Goal: Task Accomplishment & Management: Manage account settings

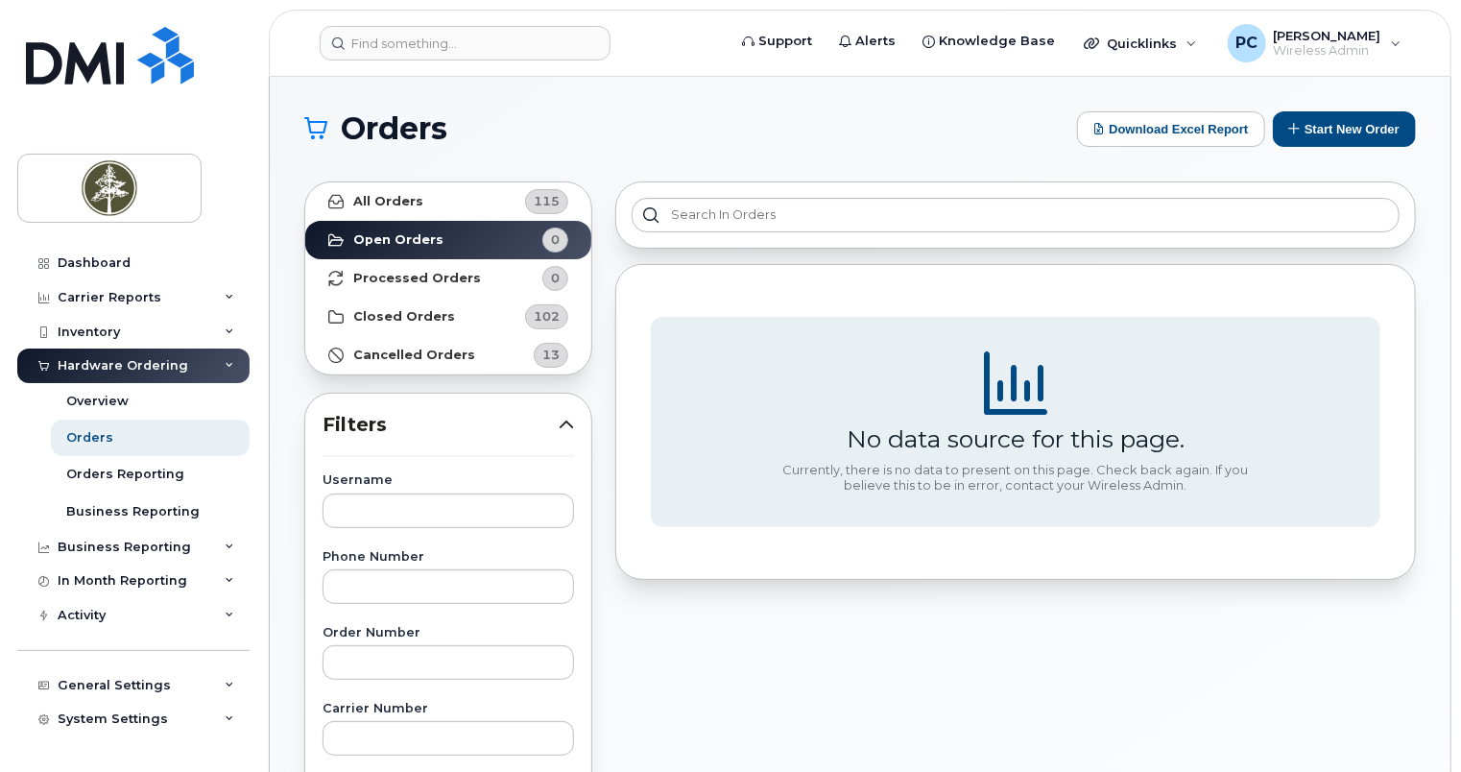
click at [207, 365] on div "Hardware Ordering" at bounding box center [133, 365] width 232 height 35
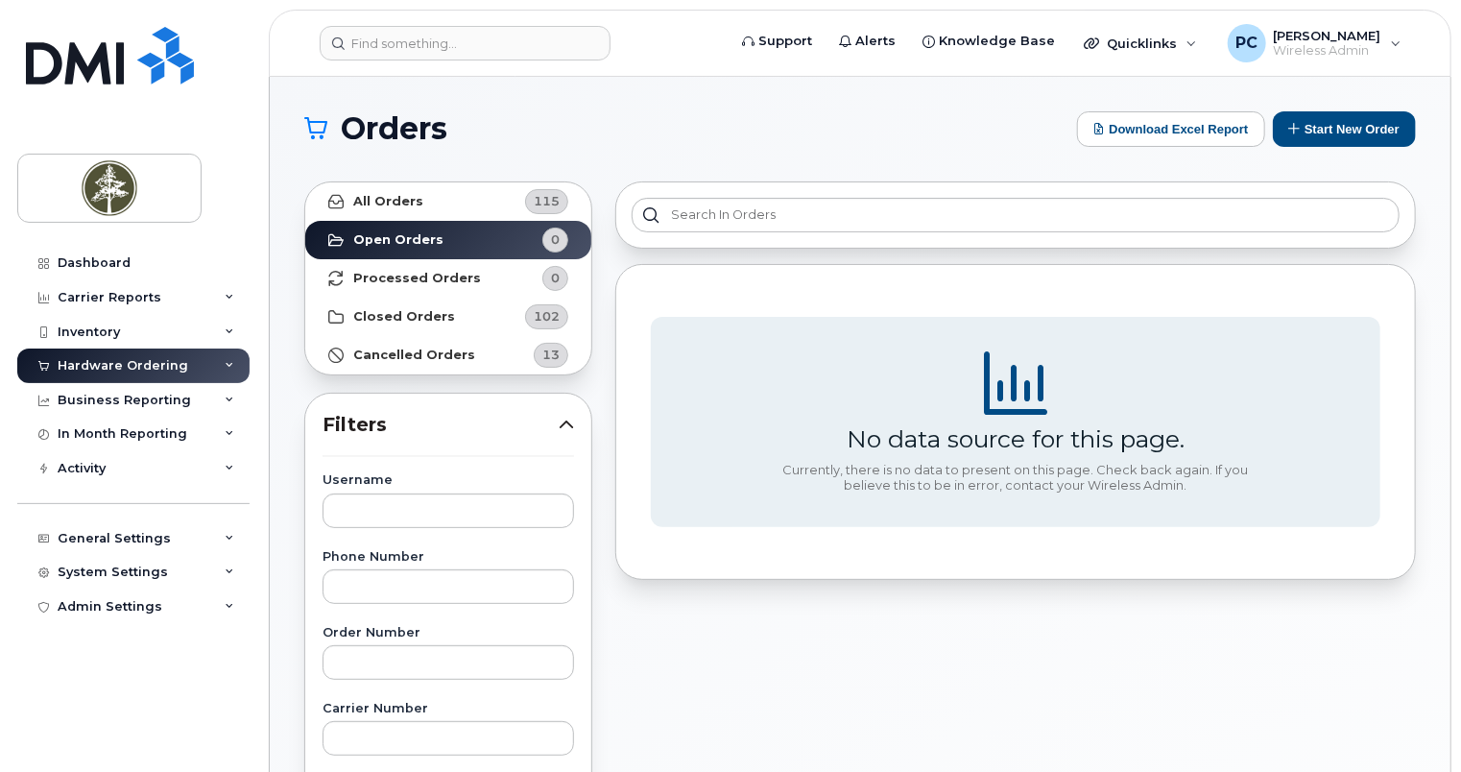
click at [204, 368] on div "Hardware Ordering" at bounding box center [133, 365] width 232 height 35
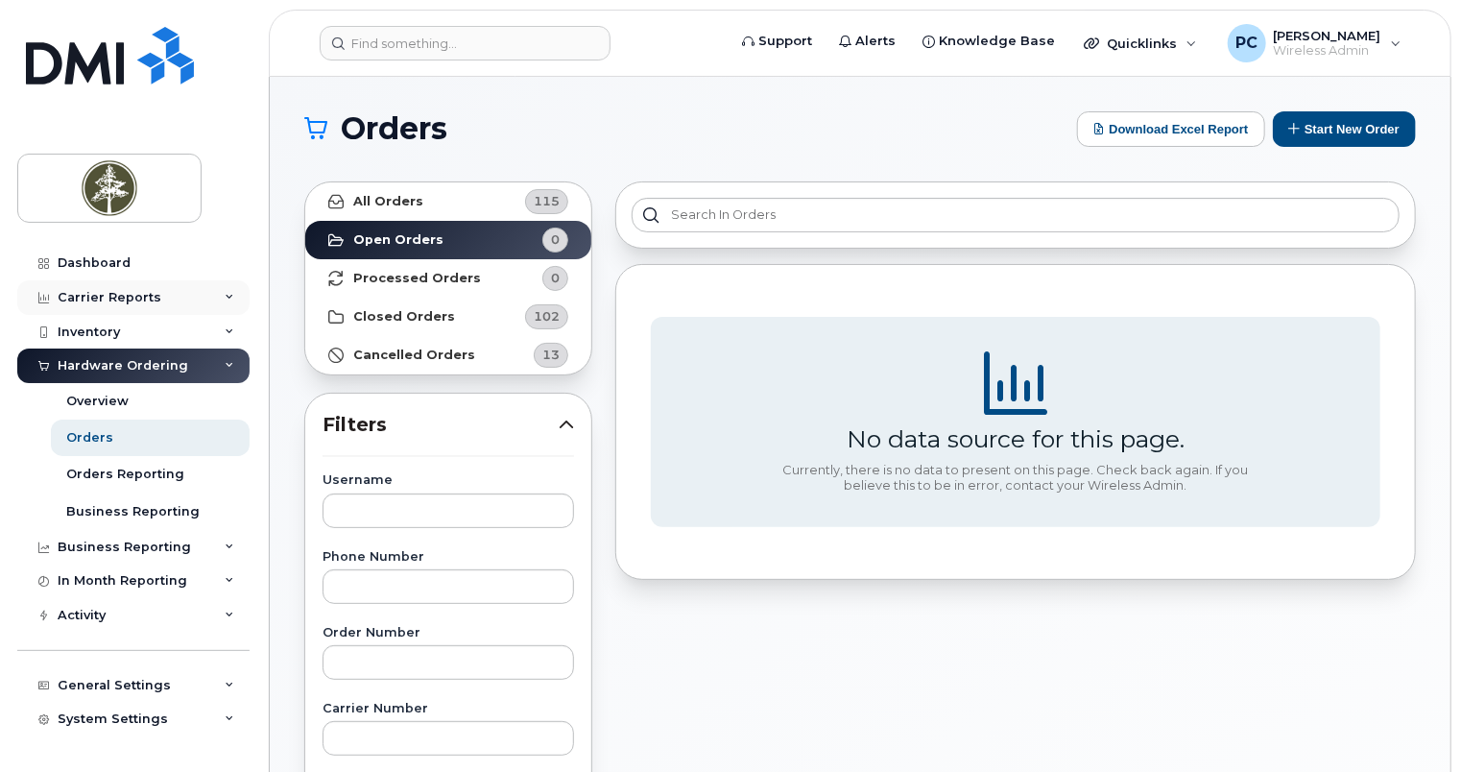
click at [203, 295] on div "Carrier Reports" at bounding box center [133, 297] width 232 height 35
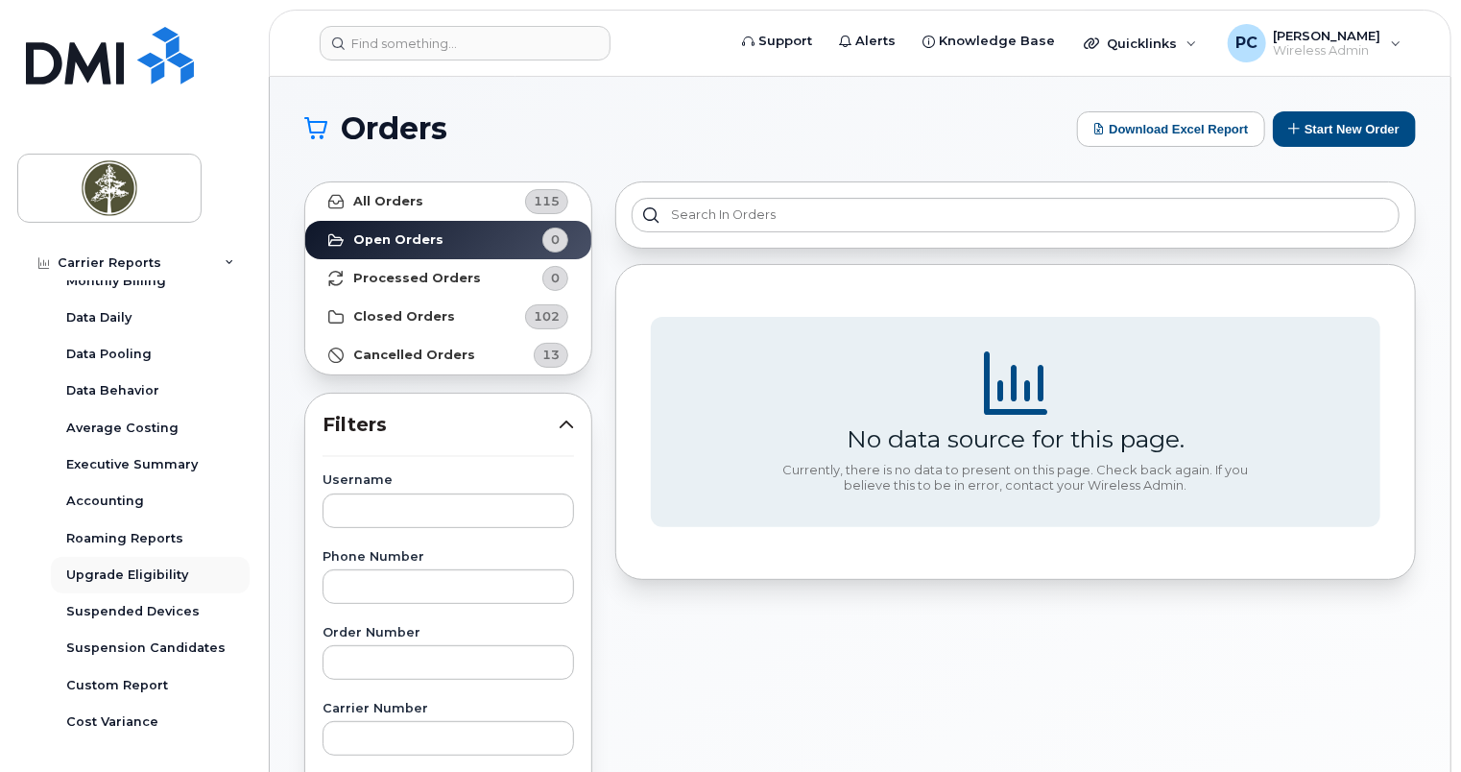
scroll to position [96, 0]
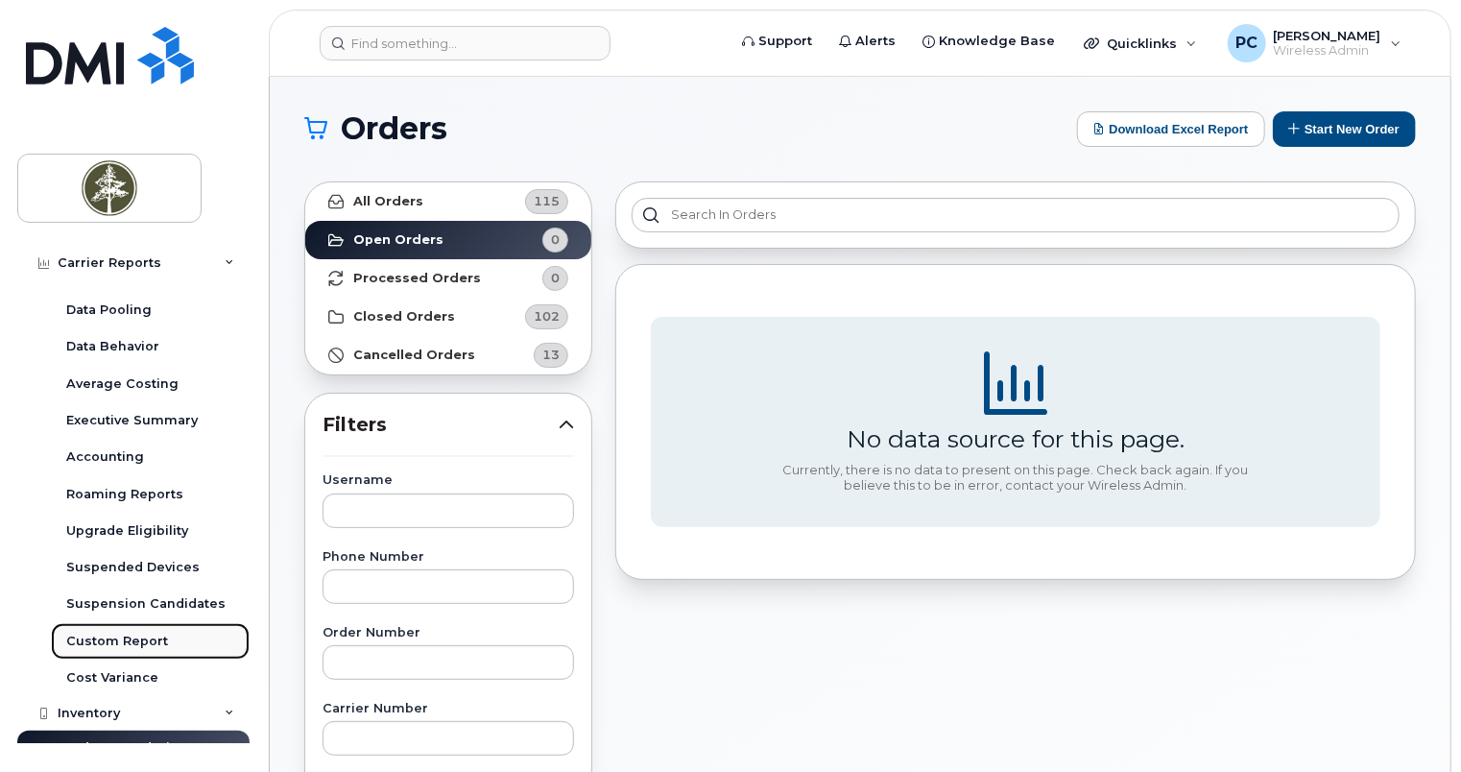
click at [95, 632] on div "Custom Report" at bounding box center [117, 640] width 102 height 17
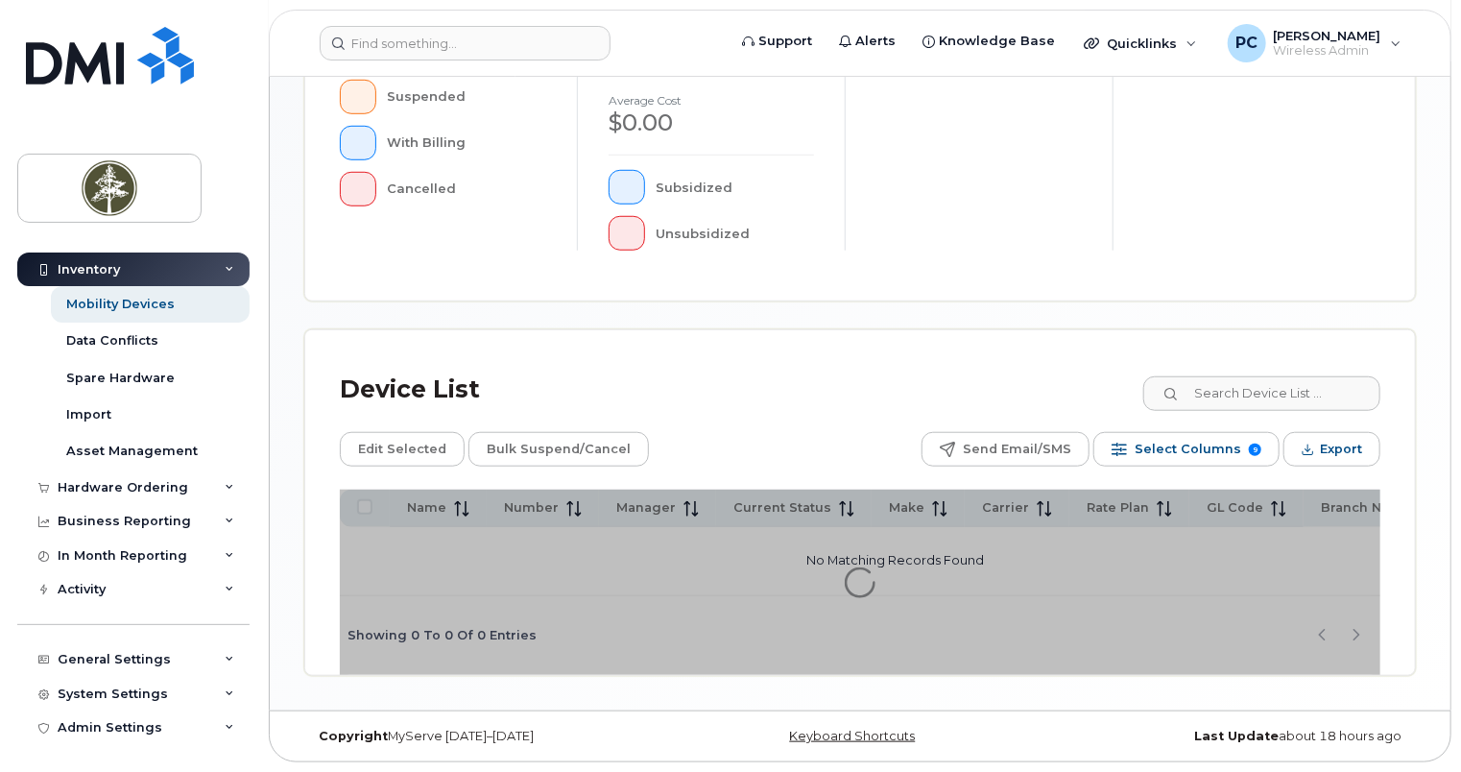
scroll to position [625, 0]
click at [1228, 396] on input at bounding box center [1260, 393] width 239 height 35
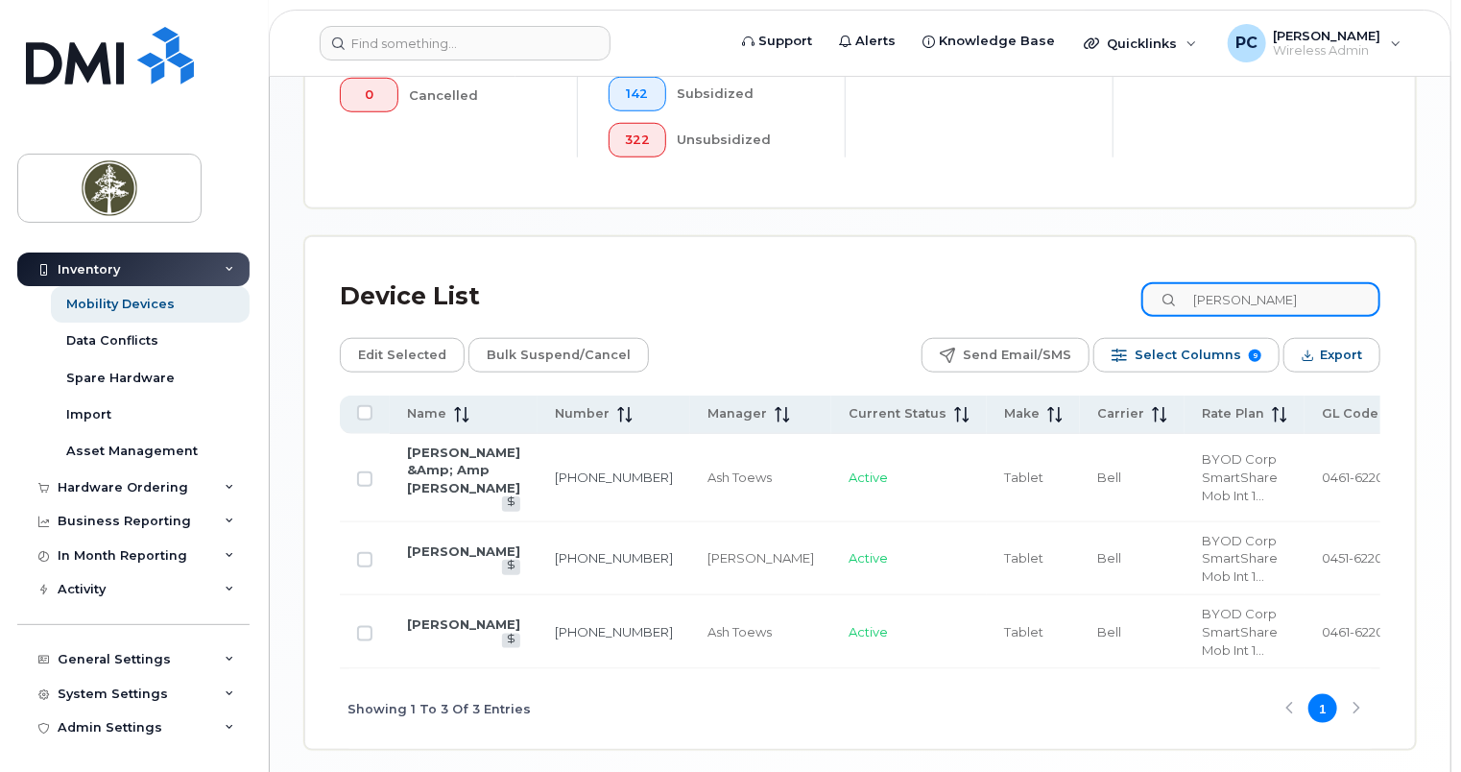
scroll to position [867, 0]
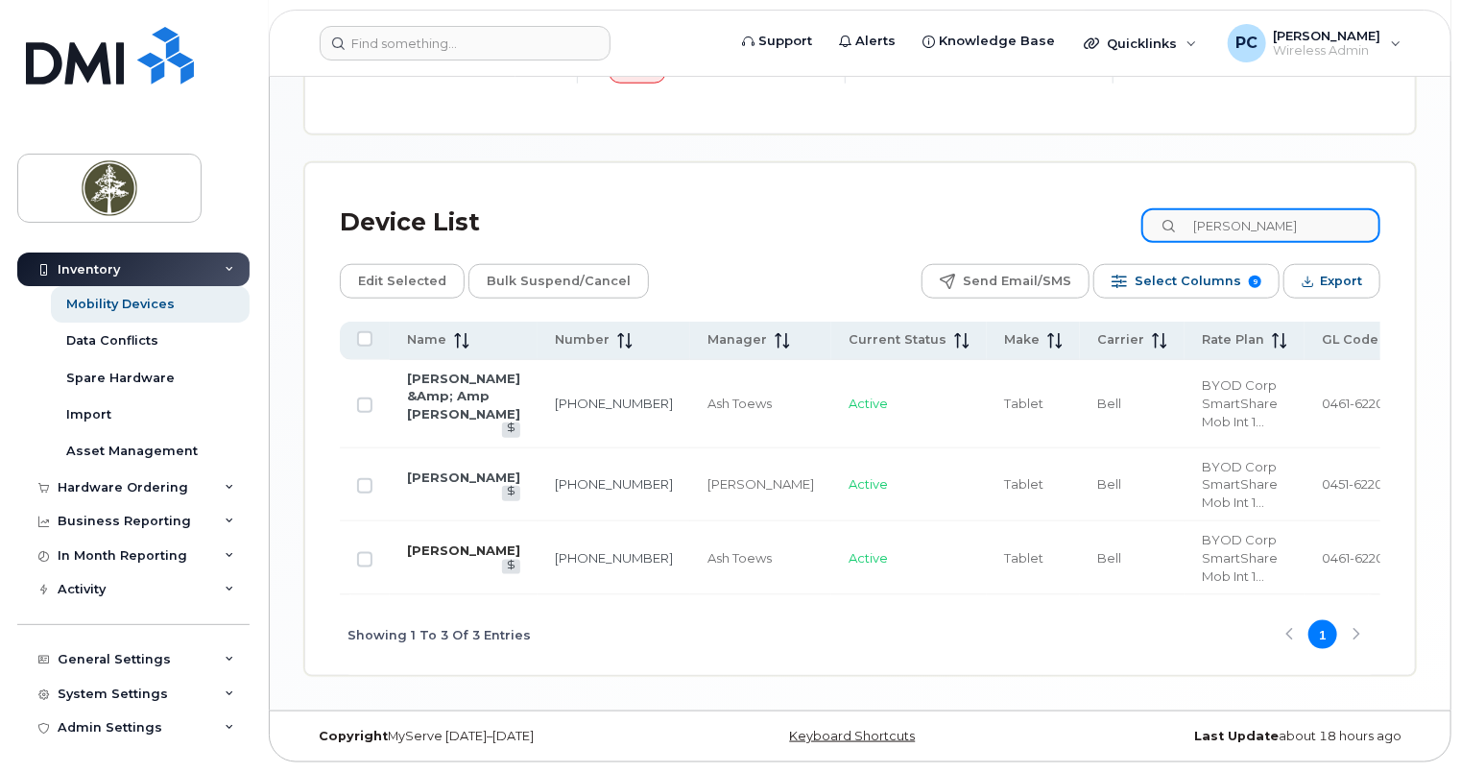
type input "de guzman"
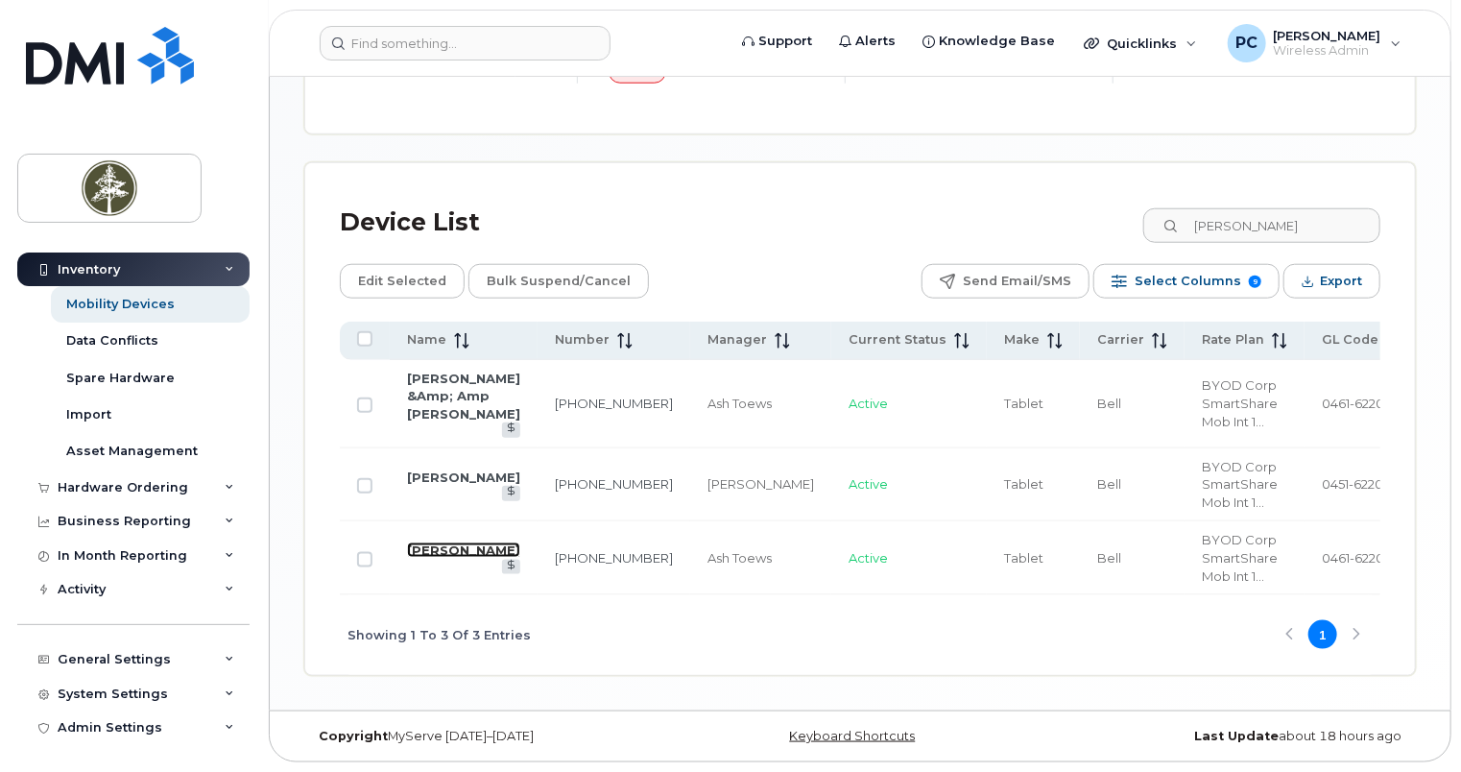
click at [445, 558] on link "Joseph De Guzman" at bounding box center [463, 549] width 113 height 15
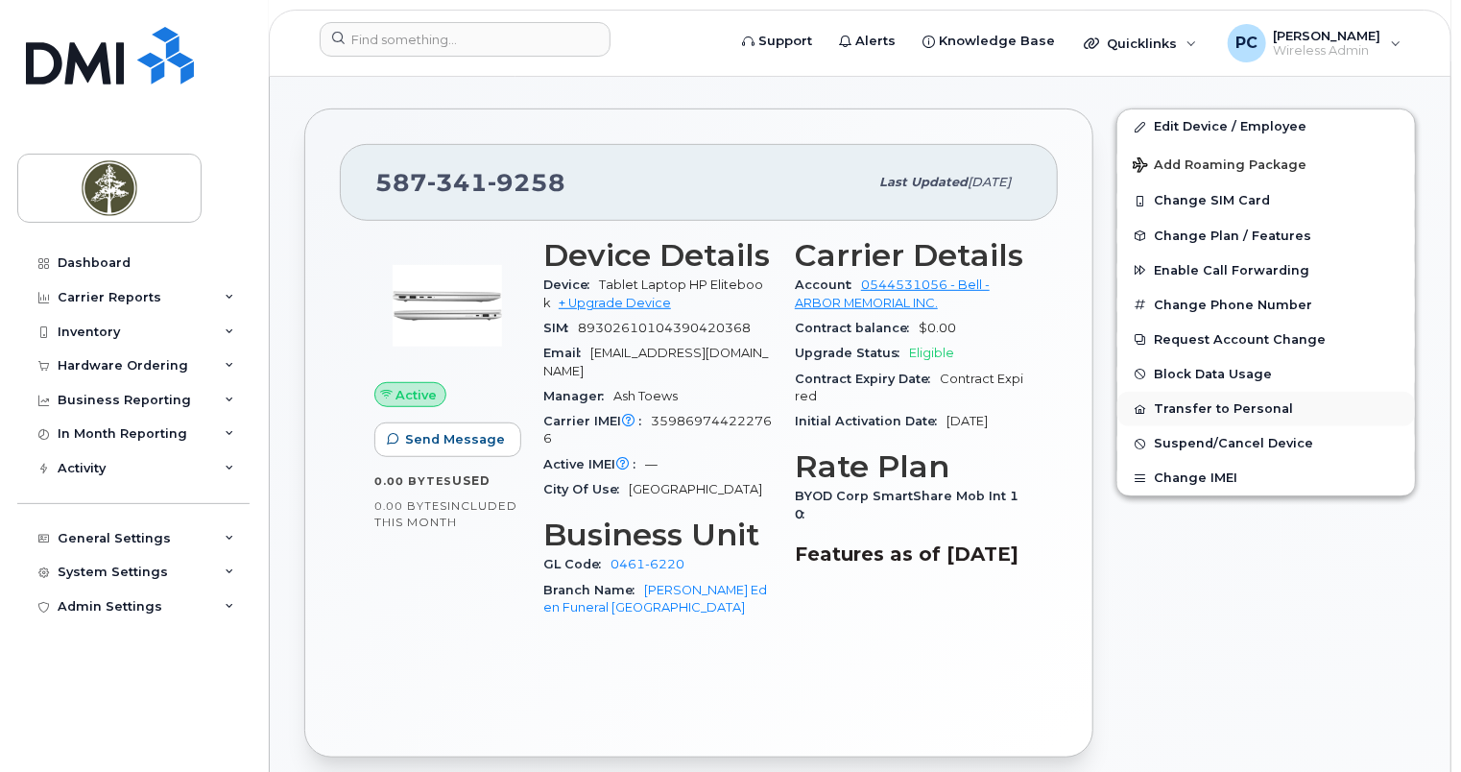
scroll to position [384, 0]
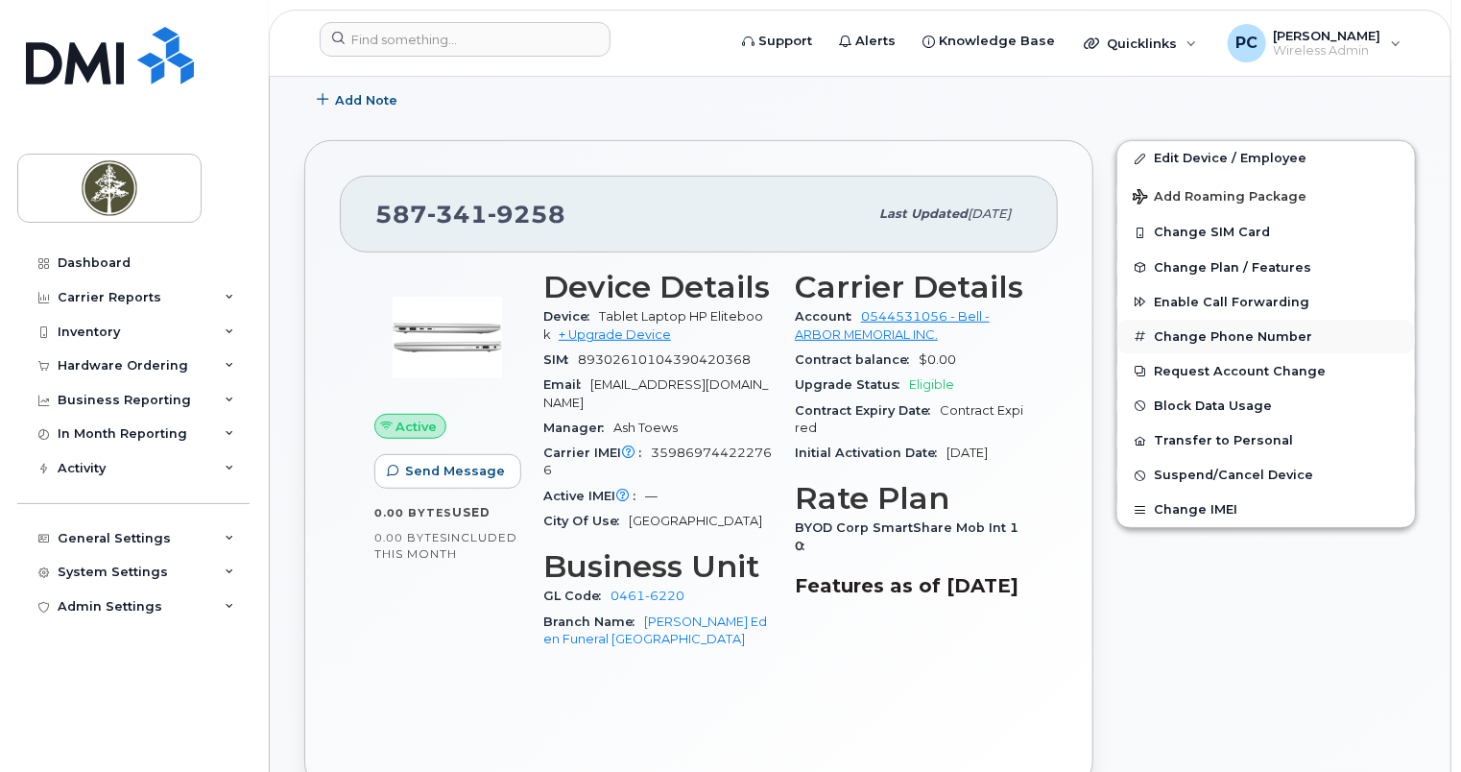
click at [1217, 341] on button "Change Phone Number" at bounding box center [1265, 337] width 297 height 35
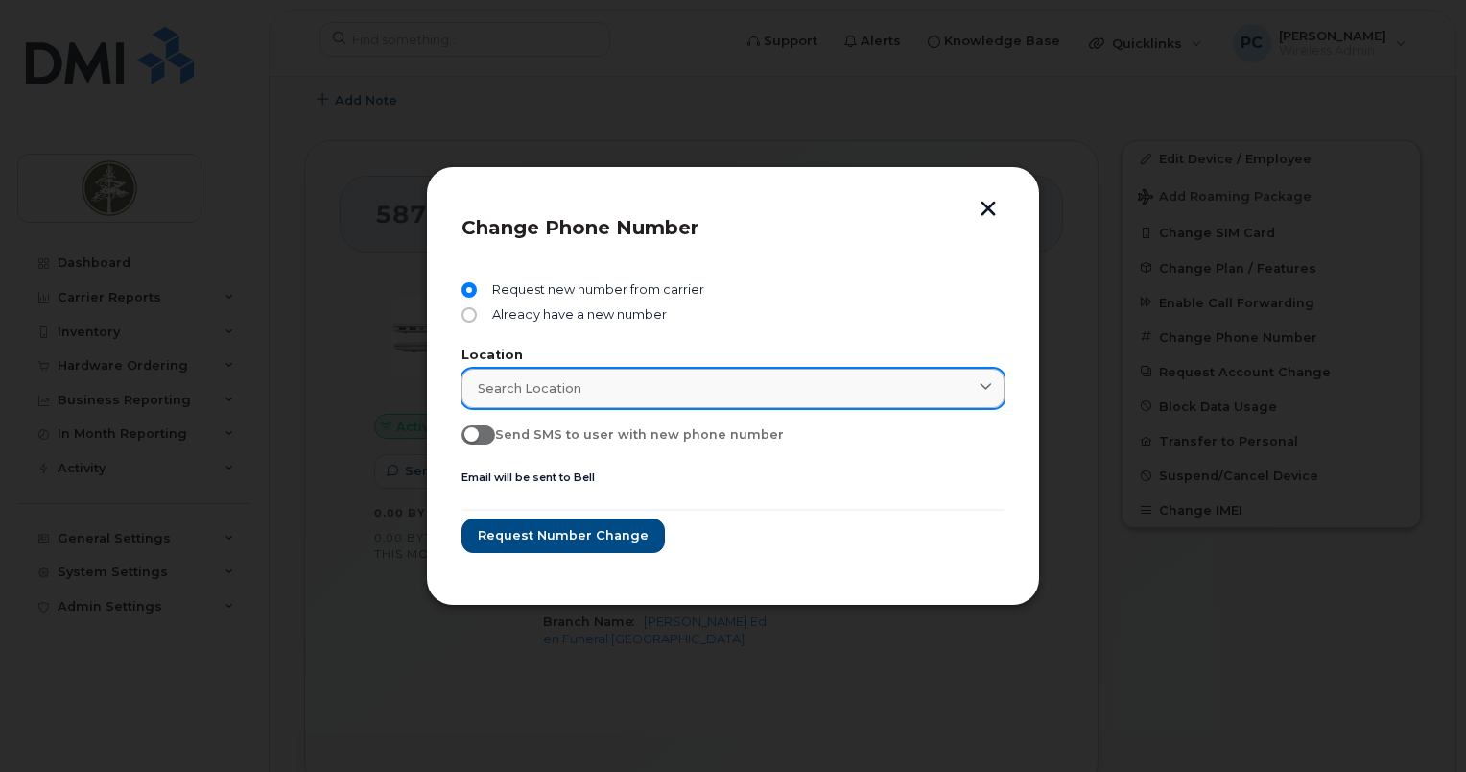
click at [901, 386] on div "Search location" at bounding box center [733, 388] width 511 height 18
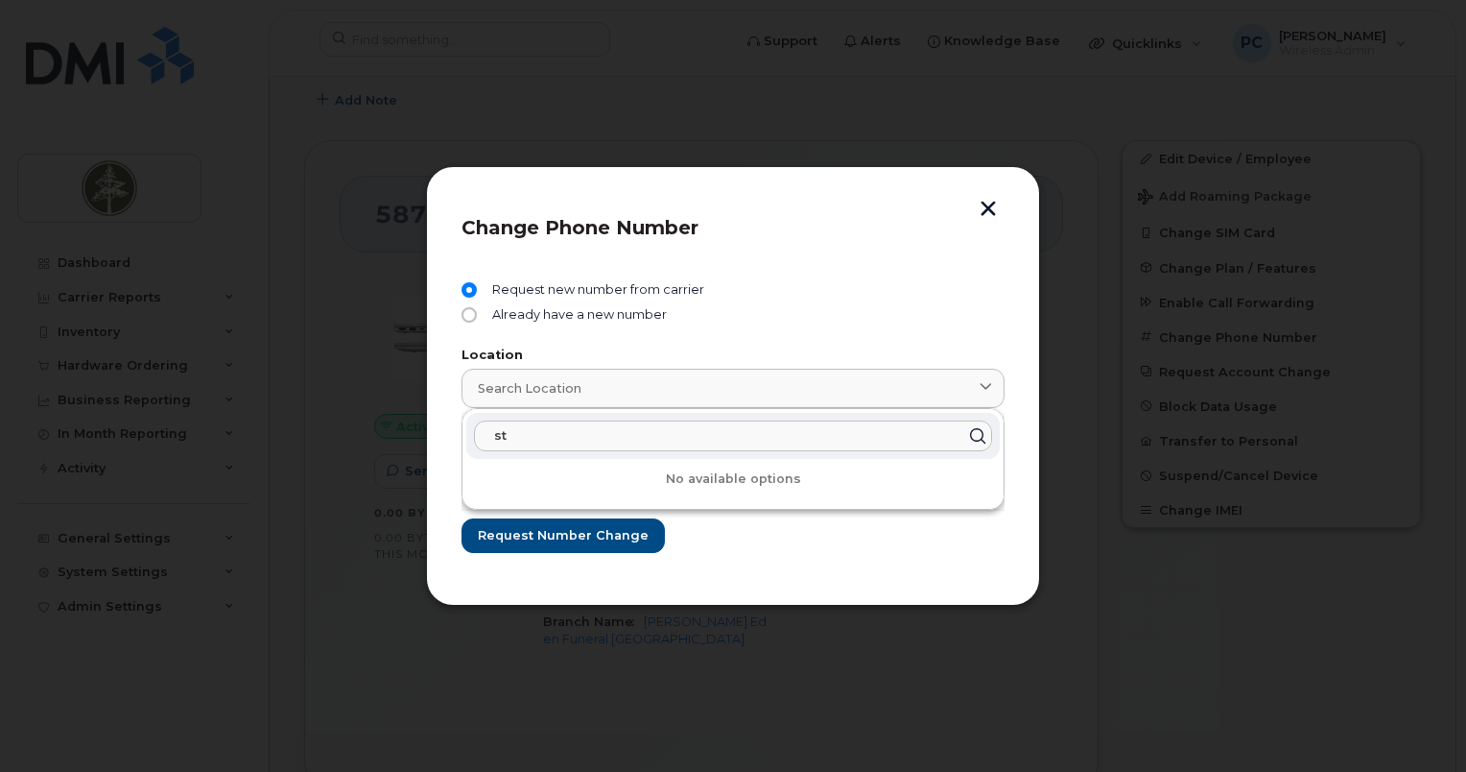
type input "s"
type input "w"
click at [980, 213] on button "button" at bounding box center [988, 211] width 29 height 20
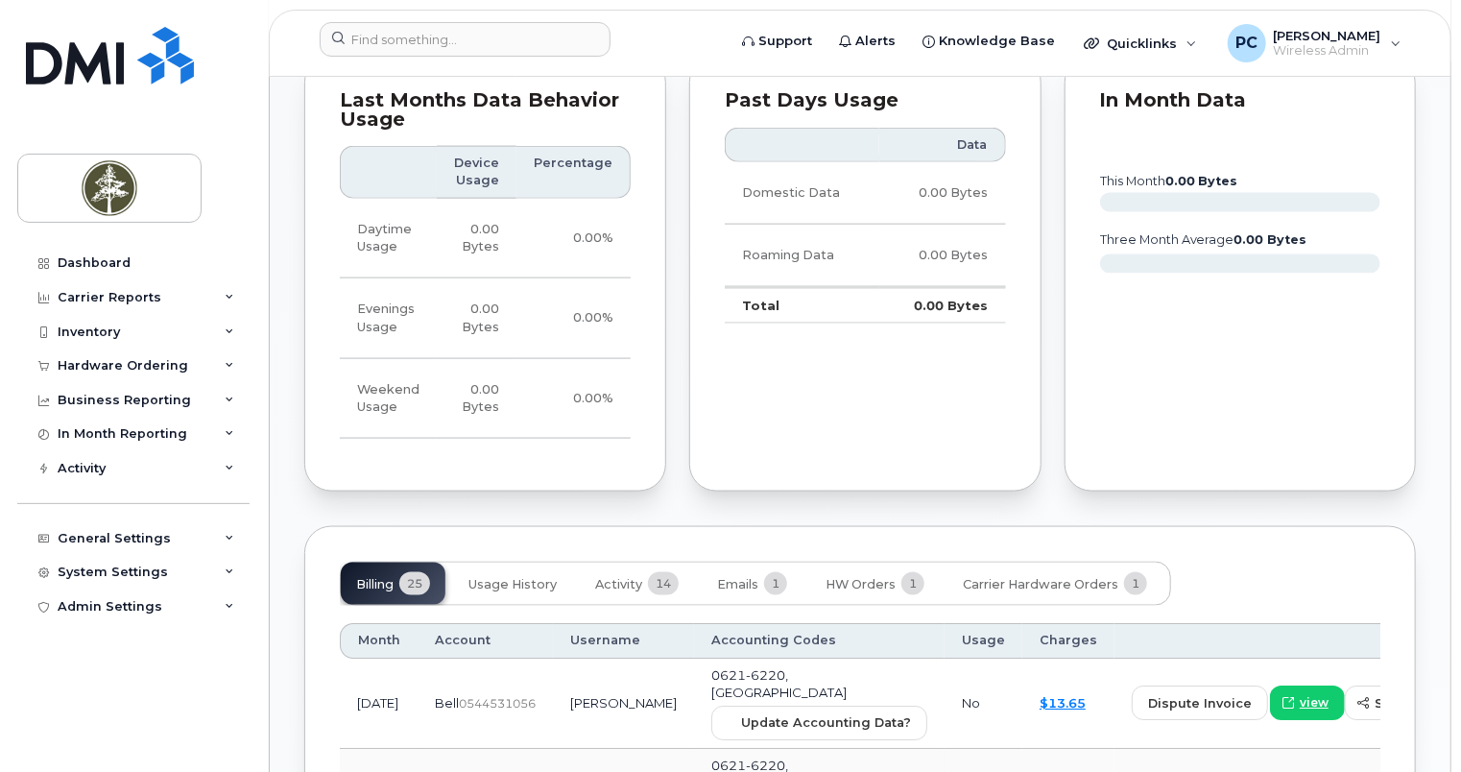
scroll to position [1248, 0]
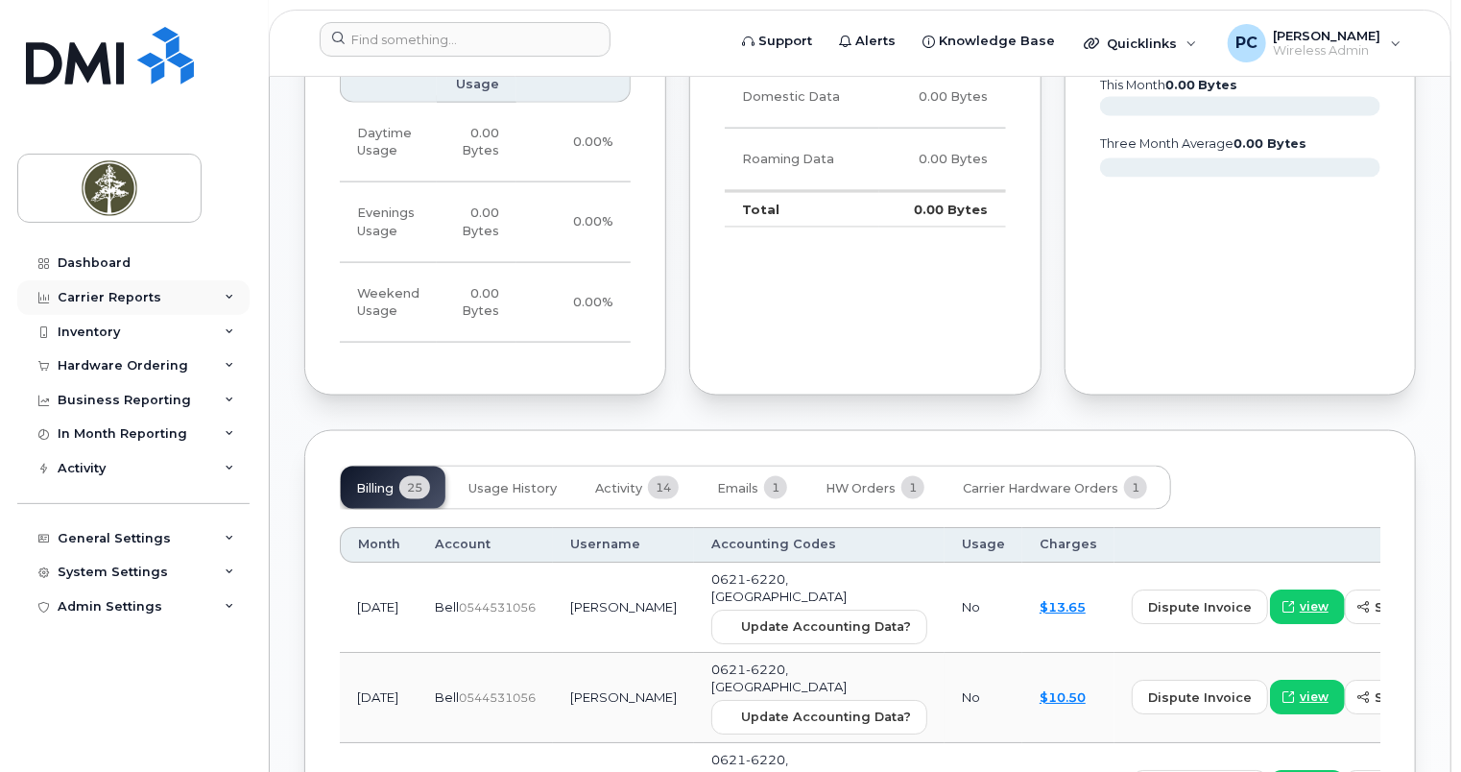
click at [149, 299] on div "Carrier Reports" at bounding box center [110, 297] width 104 height 15
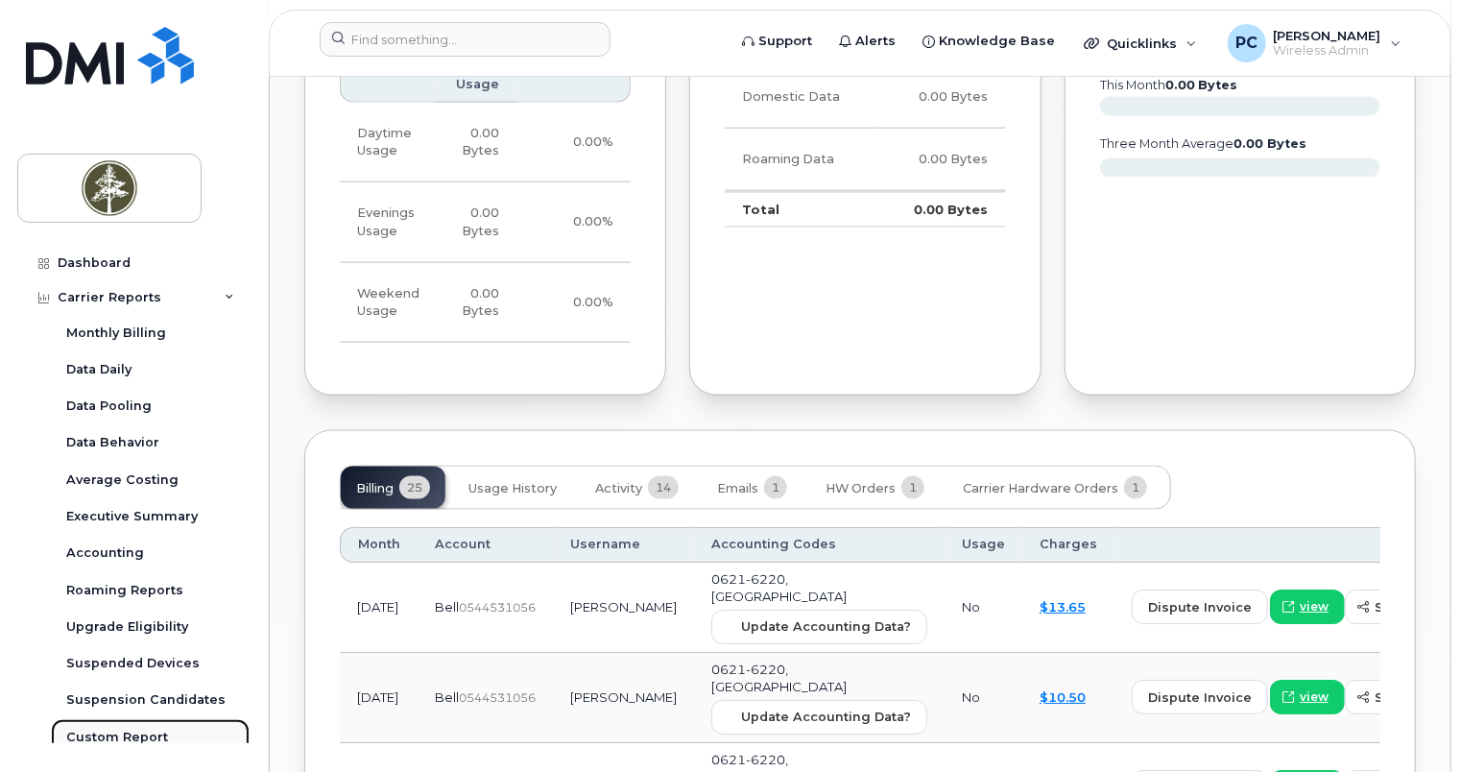
click at [138, 729] on div "Custom Report" at bounding box center [117, 736] width 102 height 17
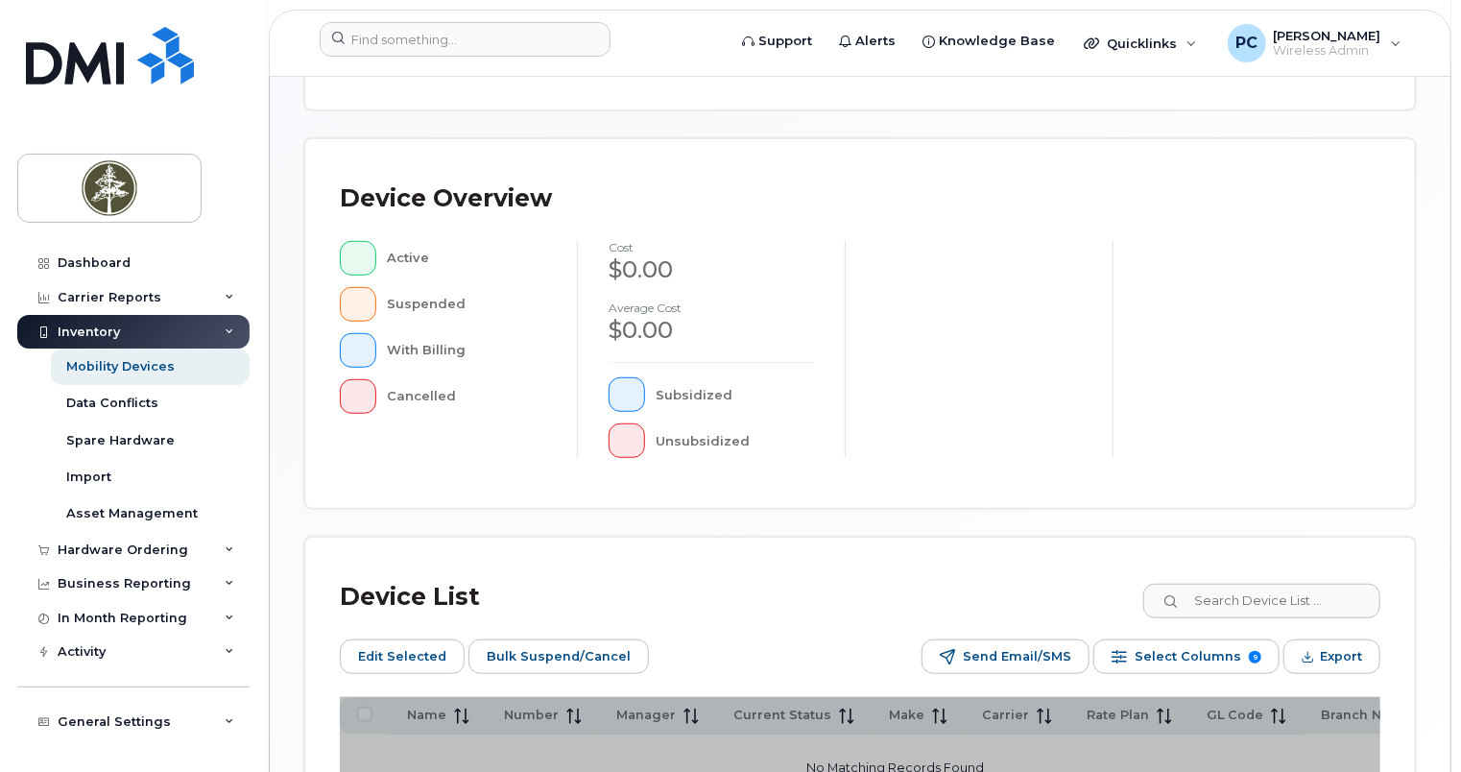
scroll to position [576, 0]
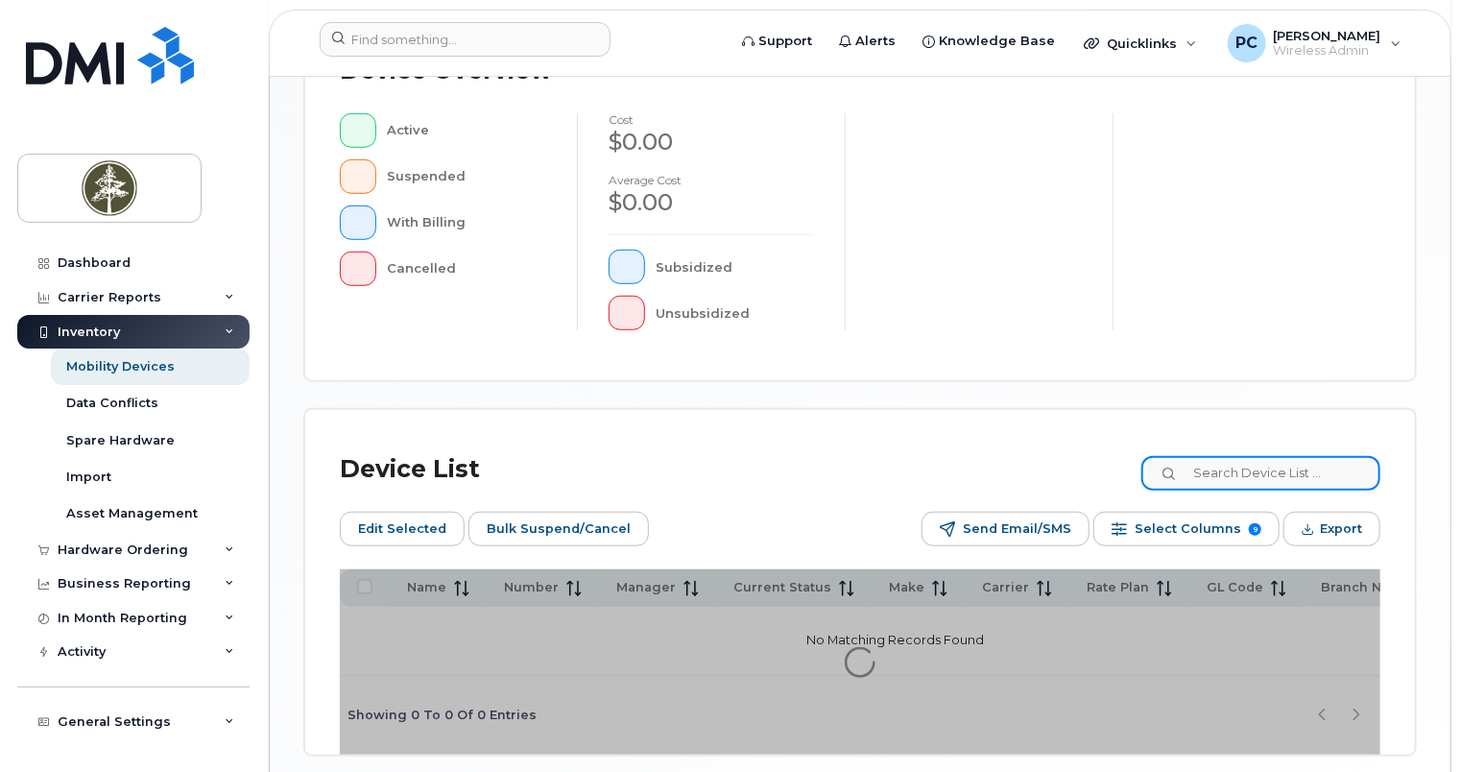
click at [1222, 475] on input at bounding box center [1260, 473] width 239 height 35
paste input "Tracy Meyer"
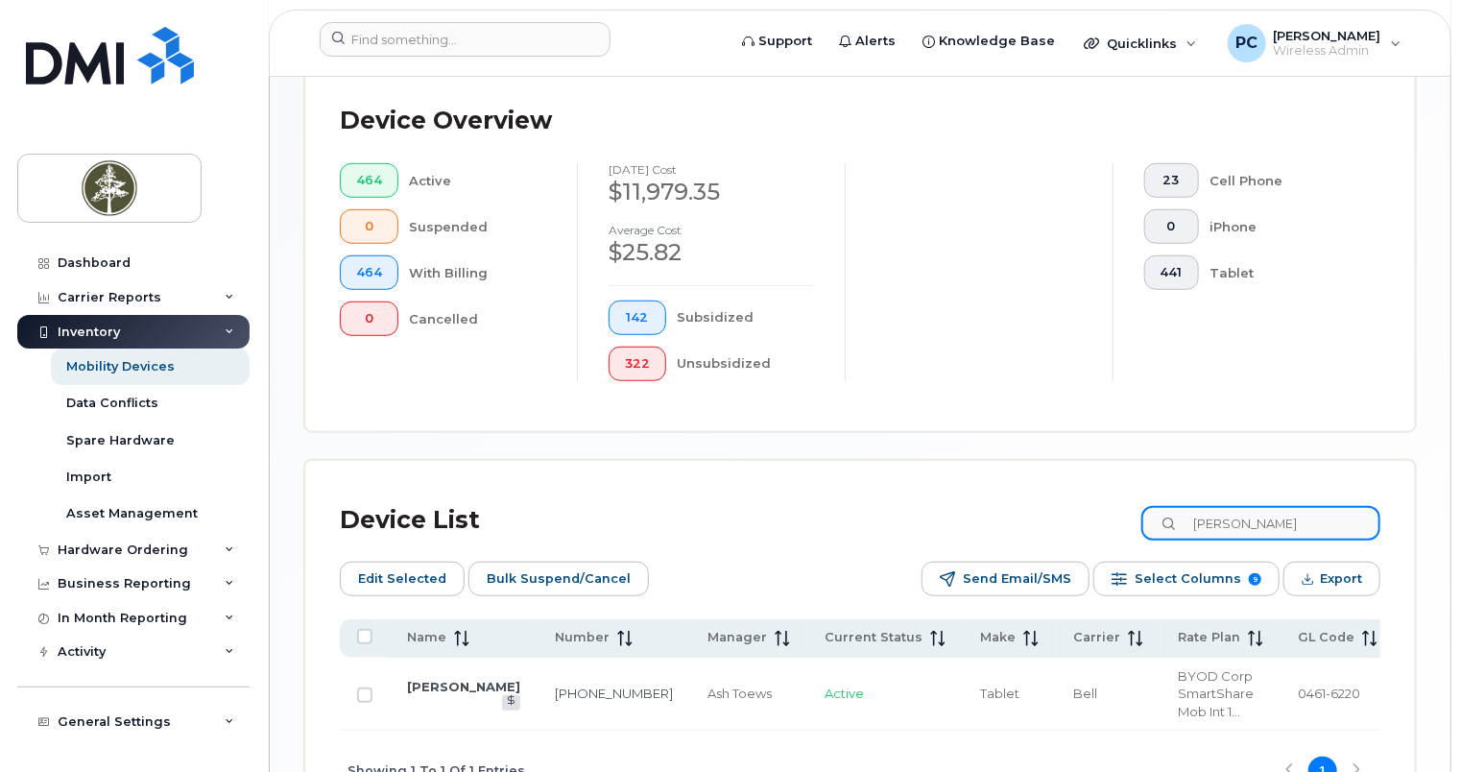
scroll to position [626, 0]
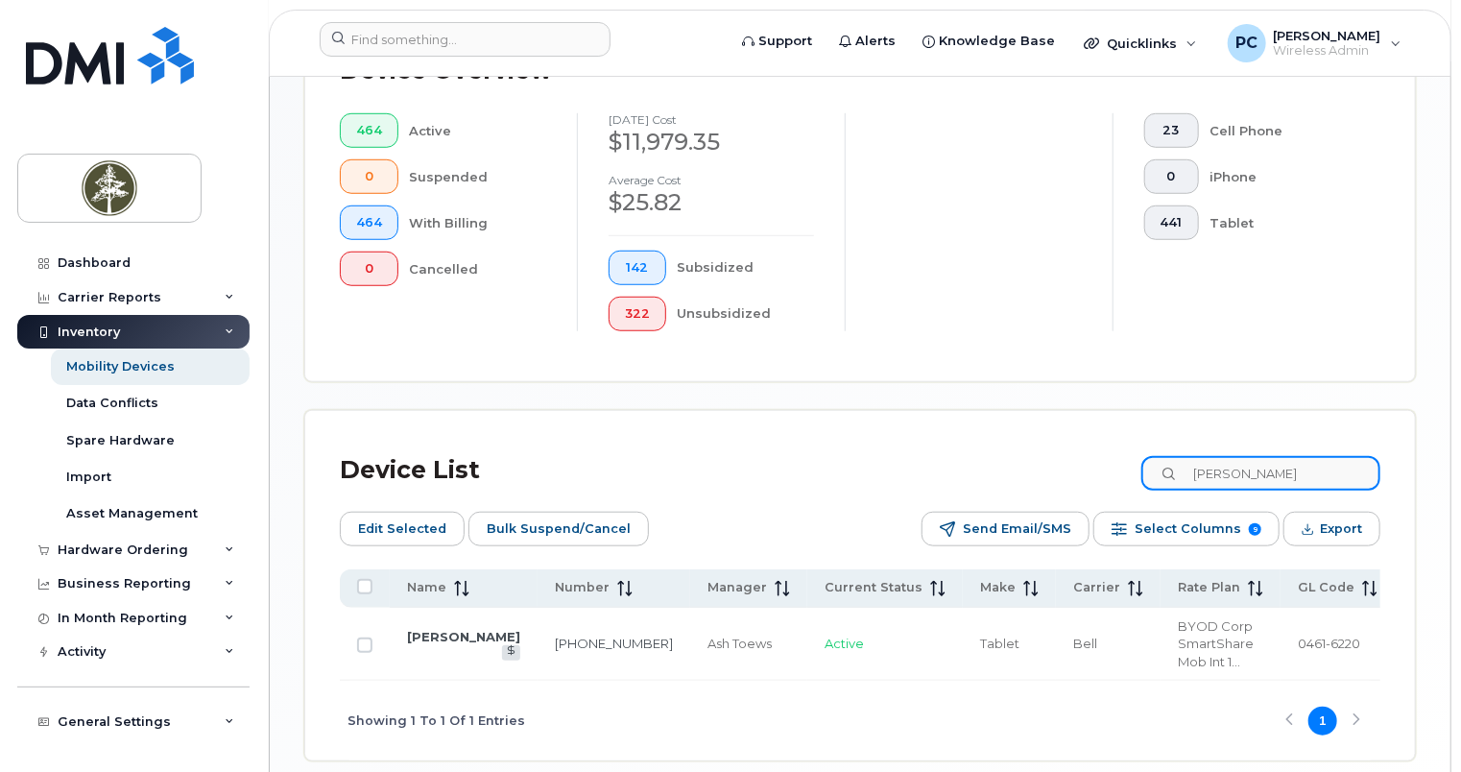
type input "Tracy Meyer"
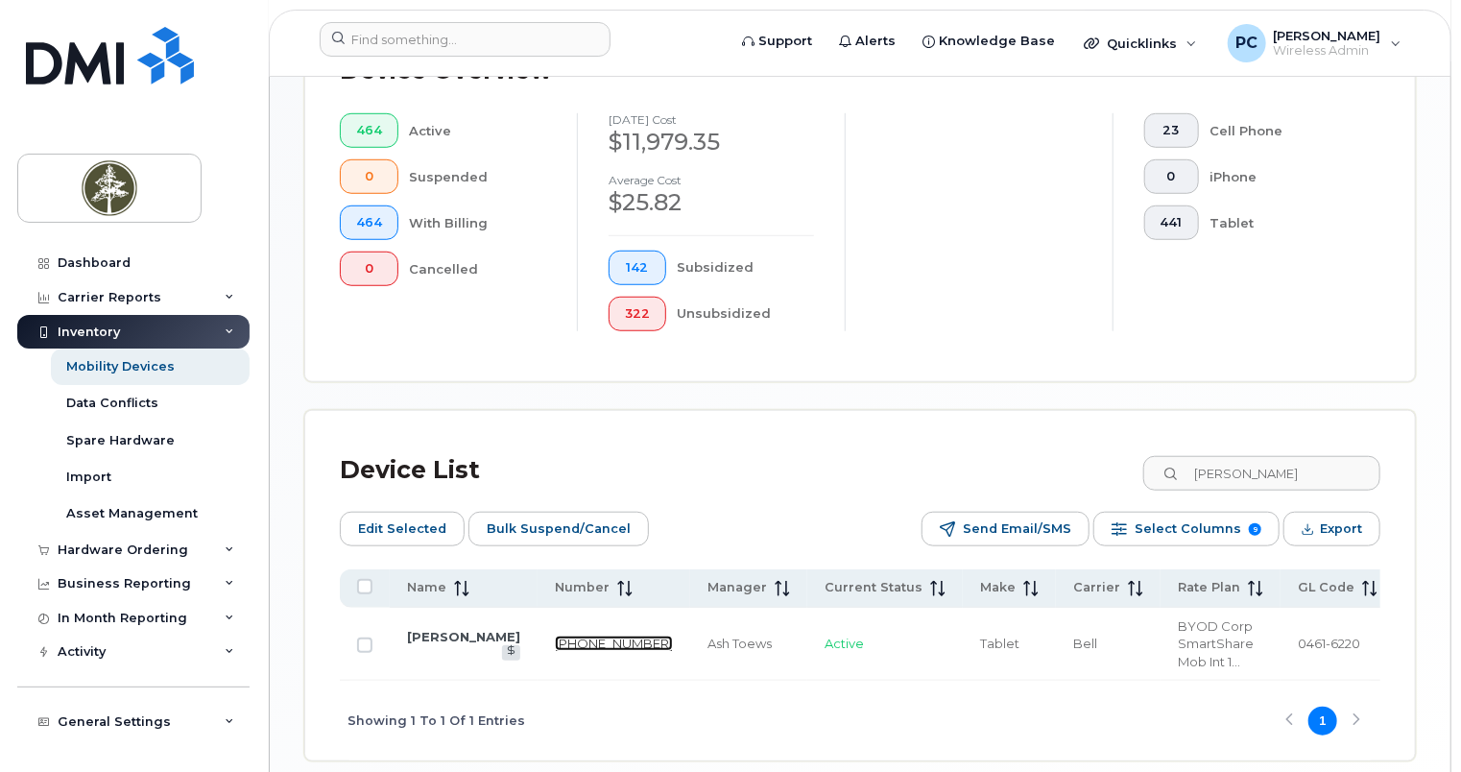
click at [555, 635] on link "431-336-1337" at bounding box center [614, 642] width 118 height 15
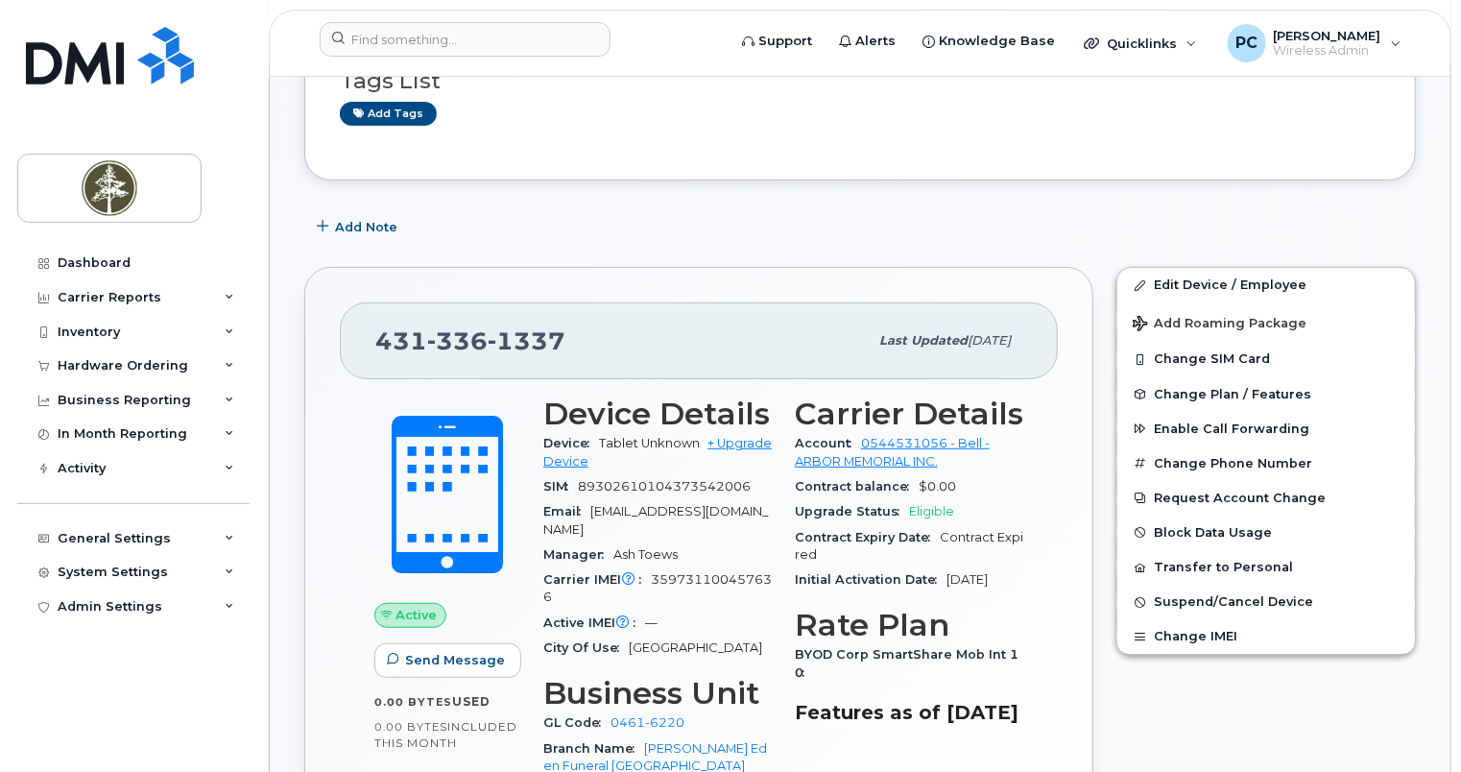
scroll to position [384, 0]
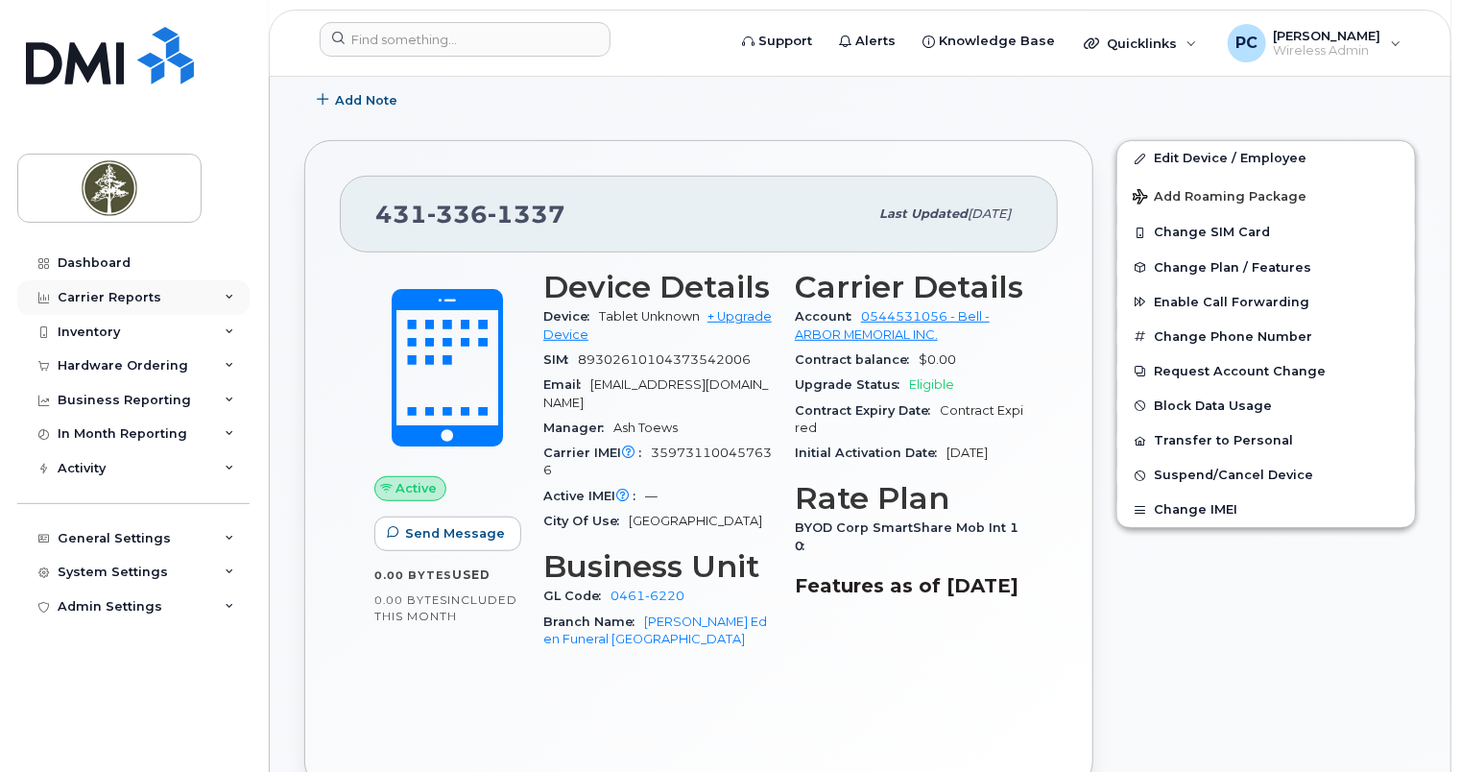
click at [151, 293] on div "Carrier Reports" at bounding box center [110, 297] width 104 height 15
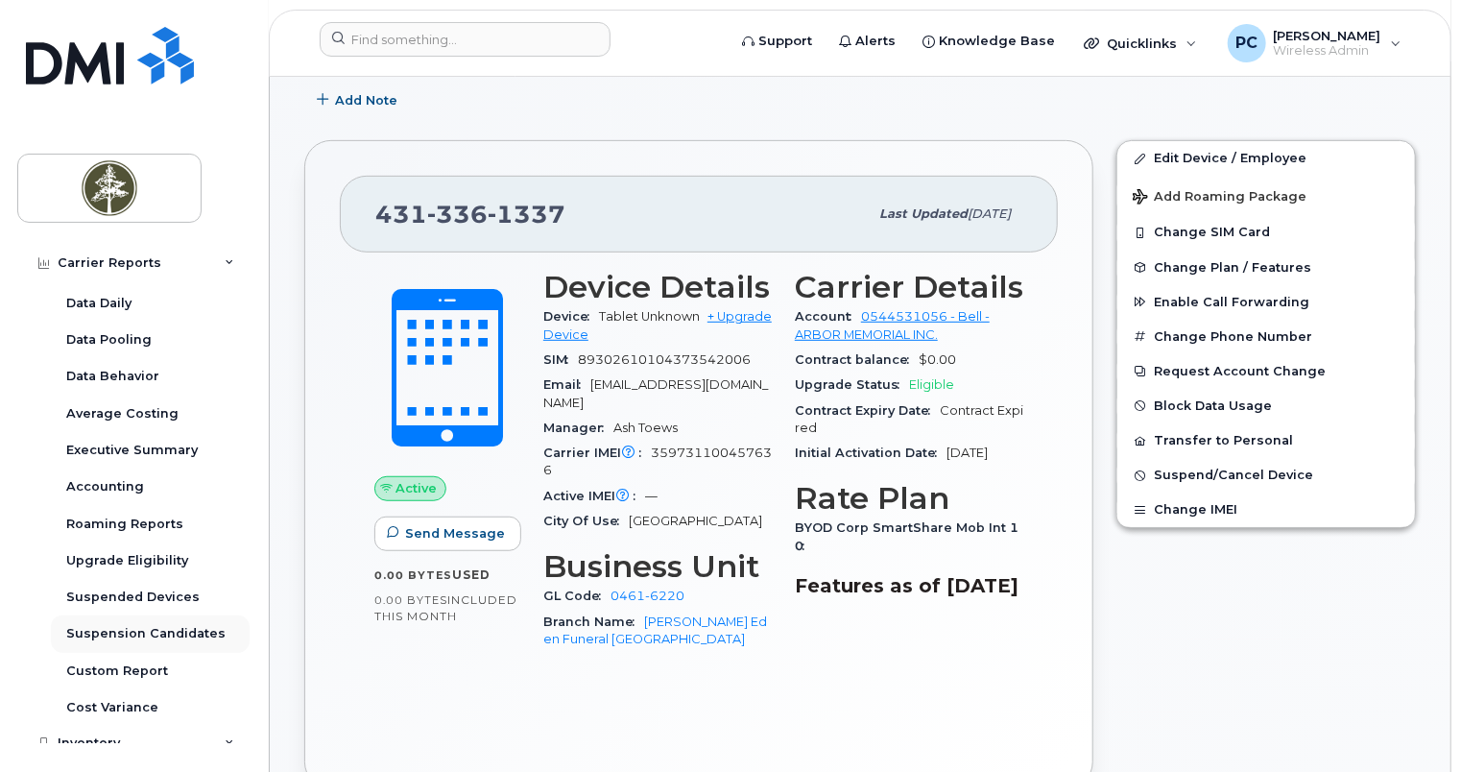
scroll to position [96, 0]
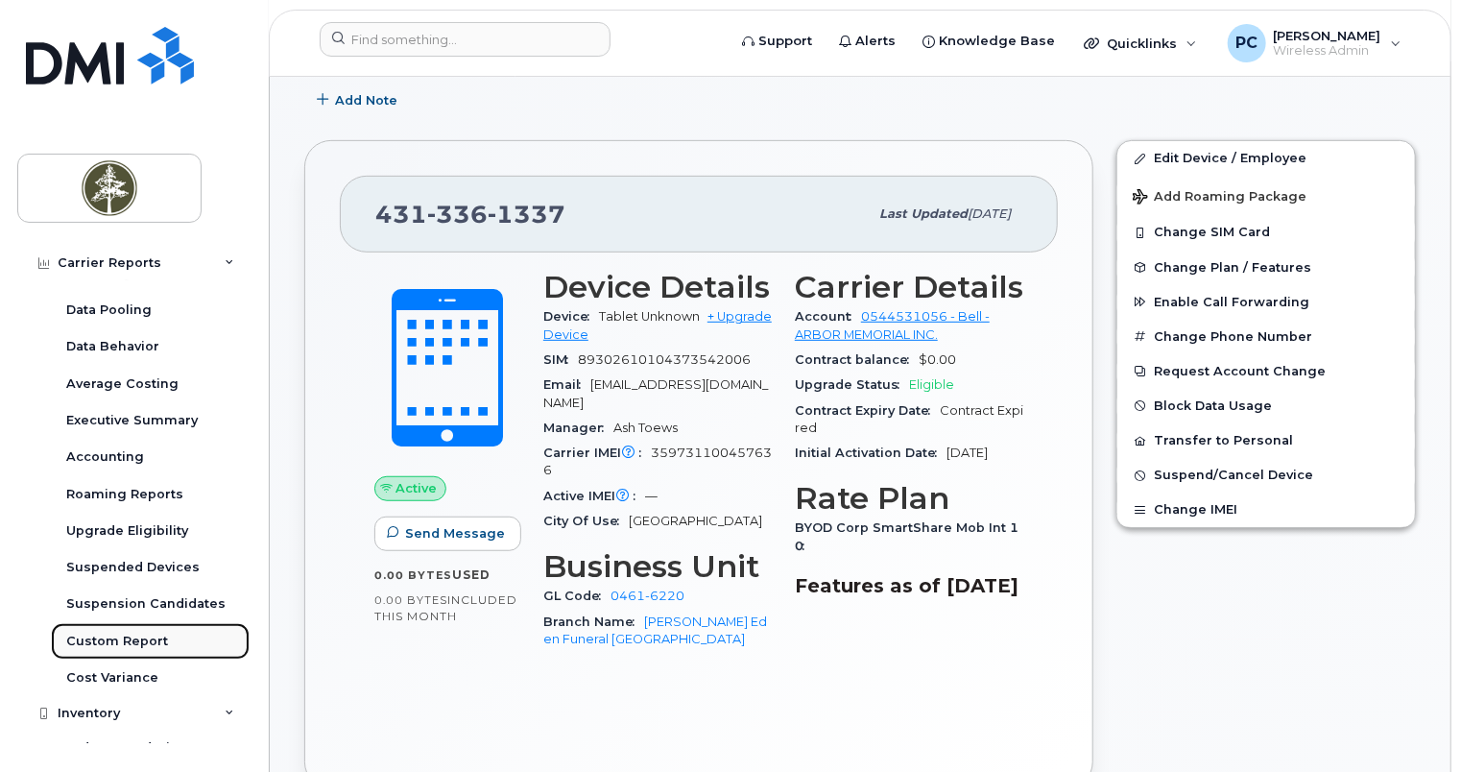
click at [154, 646] on div "Custom Report" at bounding box center [117, 640] width 102 height 17
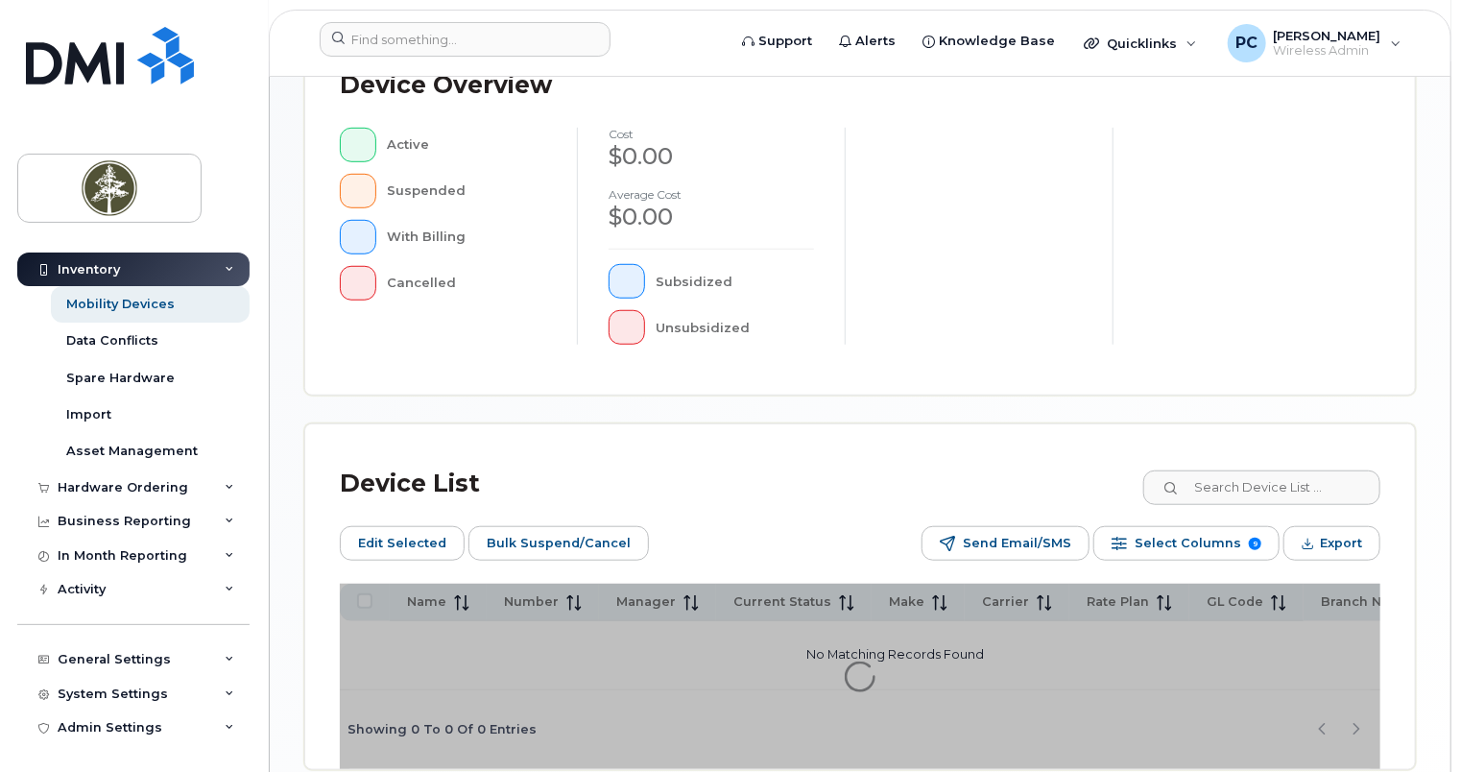
scroll to position [659, 0]
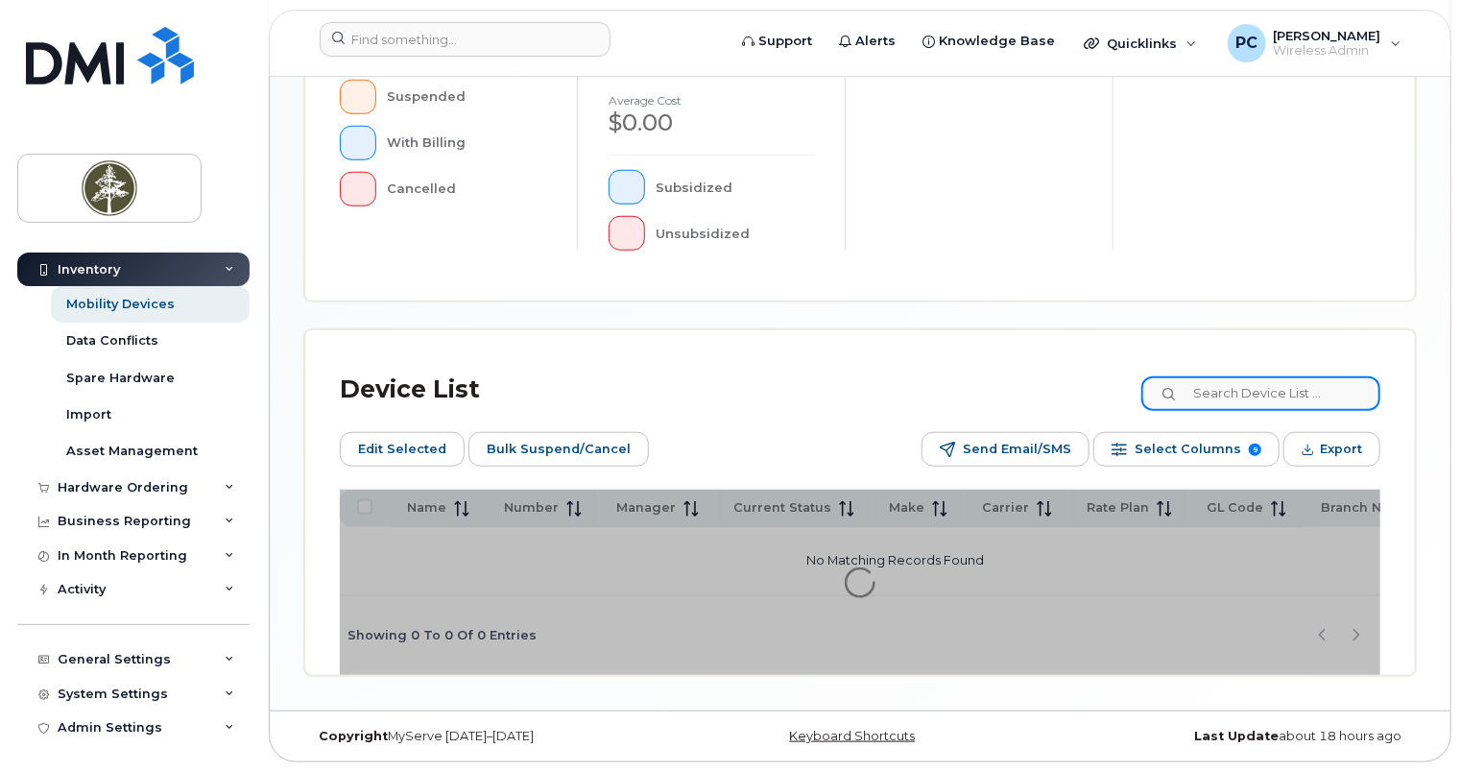
click at [1257, 391] on input at bounding box center [1260, 393] width 239 height 35
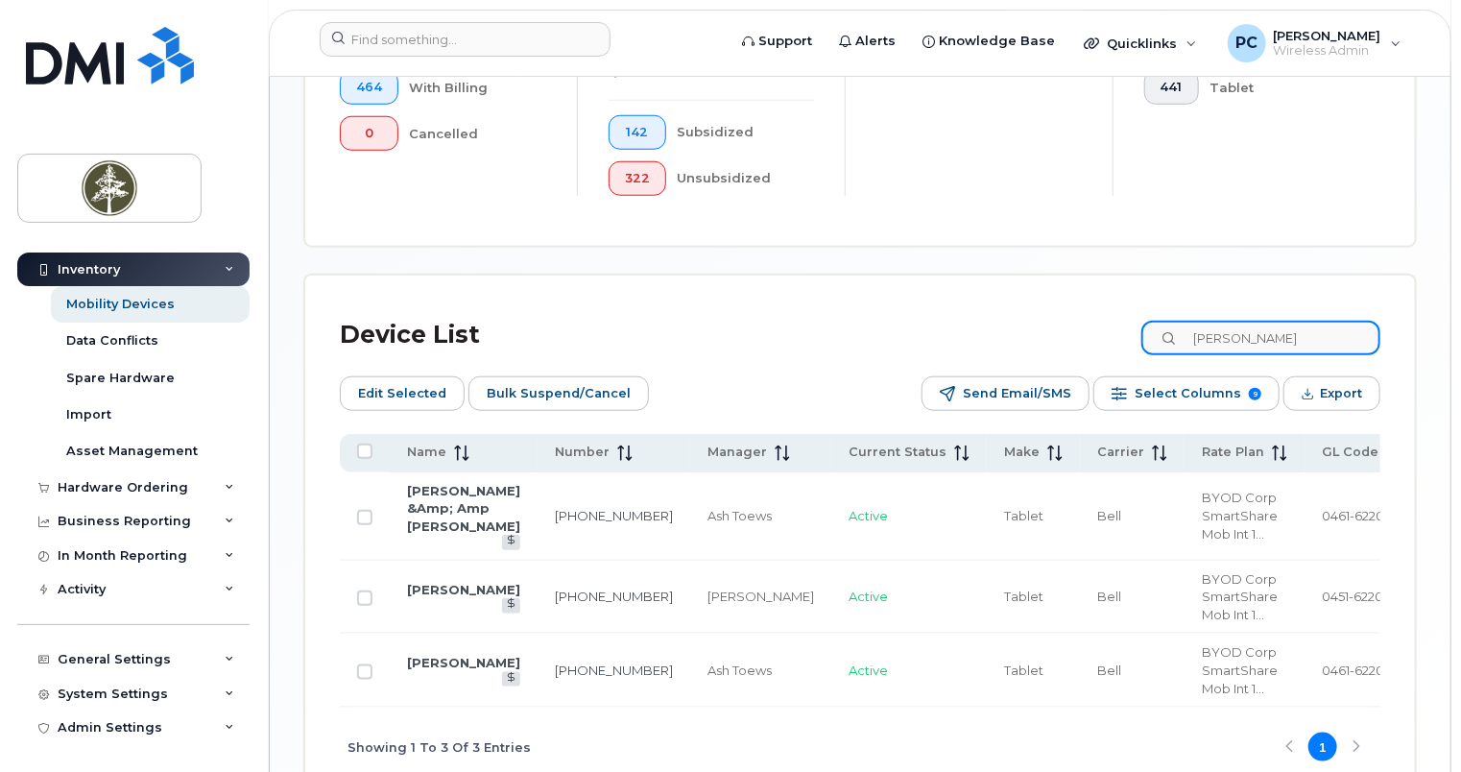
scroll to position [805, 0]
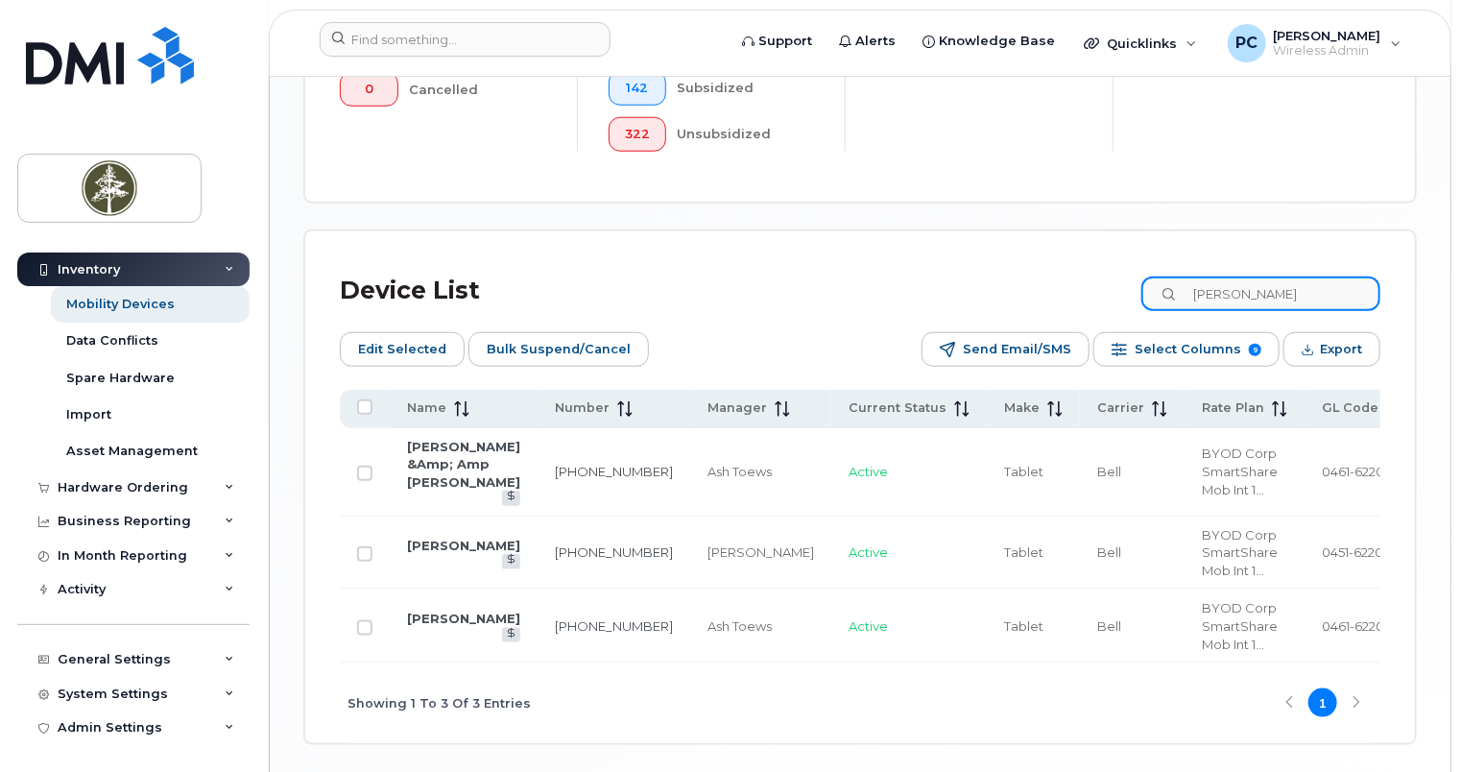
type input "de guzman"
click at [1201, 651] on span "BYOD Corp SmartShare Mob Int 1..." at bounding box center [1239, 625] width 76 height 51
click at [555, 633] on link "587-341-9258" at bounding box center [614, 625] width 118 height 15
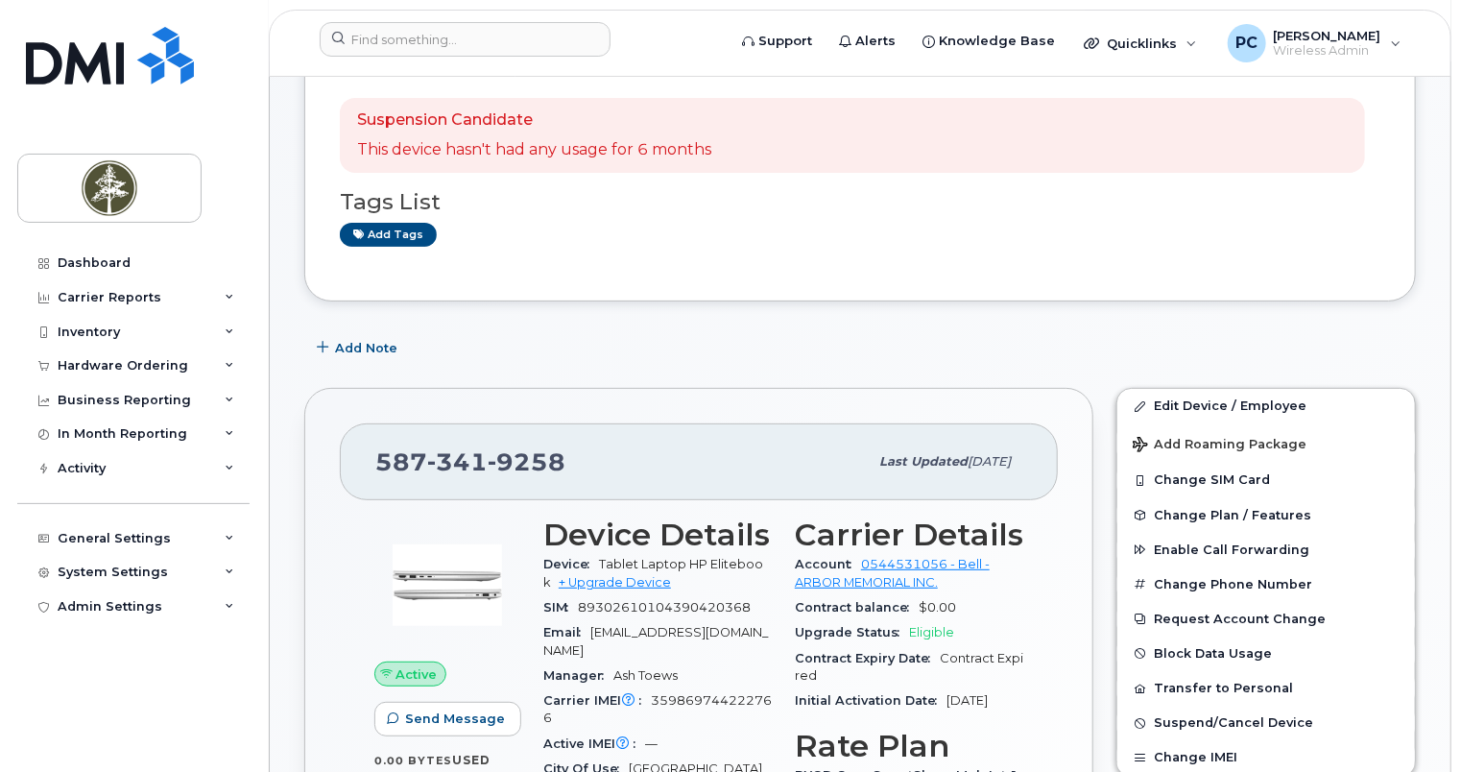
scroll to position [192, 0]
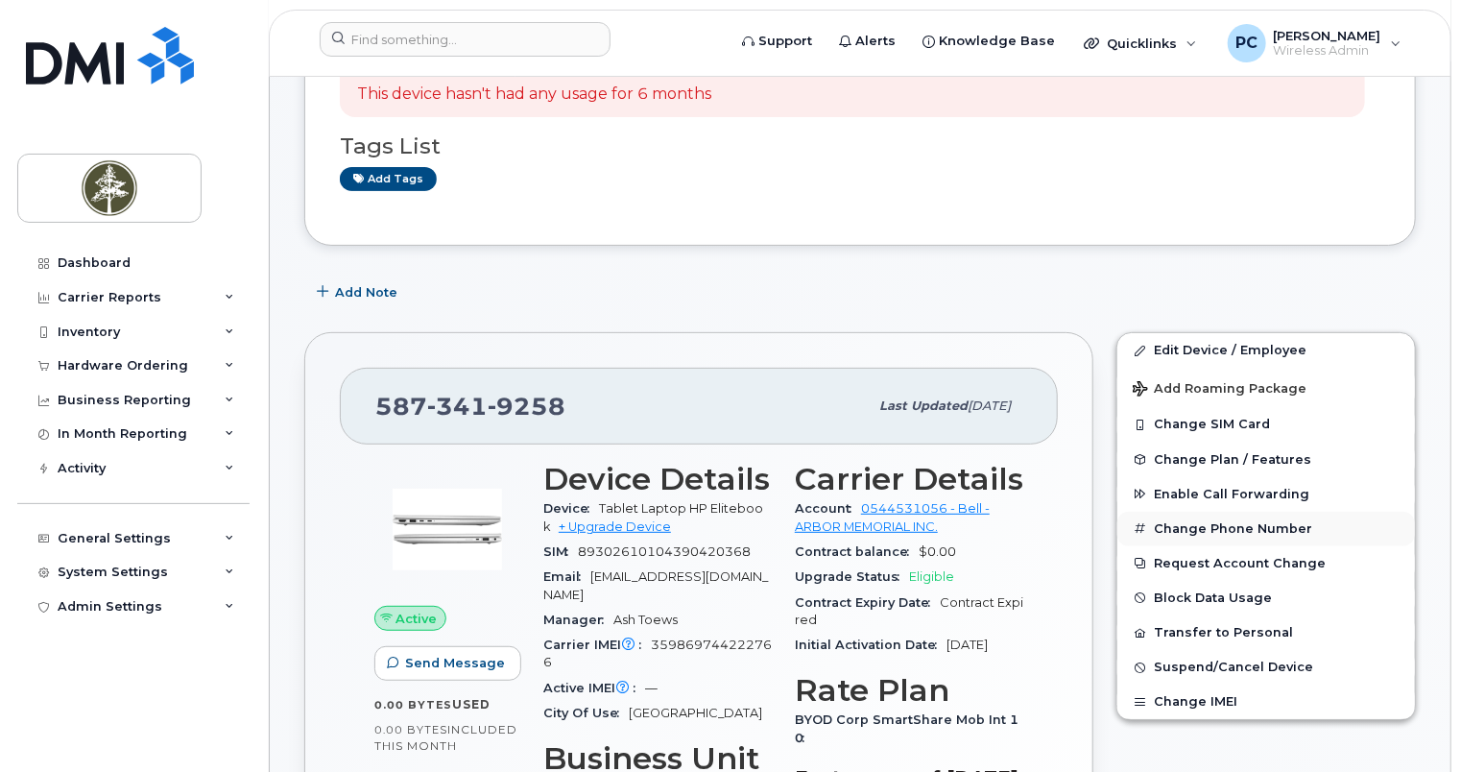
click at [1219, 523] on button "Change Phone Number" at bounding box center [1265, 528] width 297 height 35
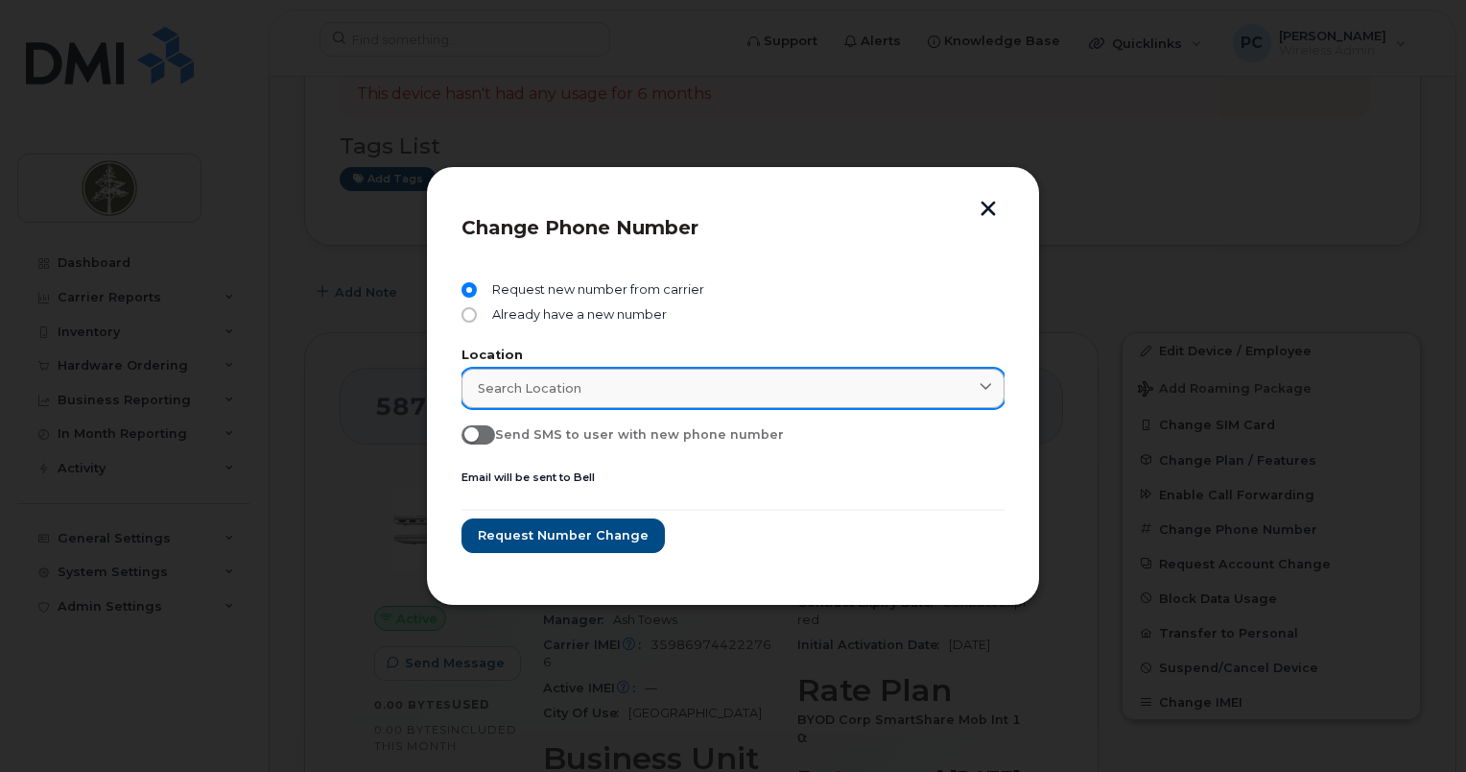
click at [887, 392] on div "Search location" at bounding box center [733, 388] width 511 height 18
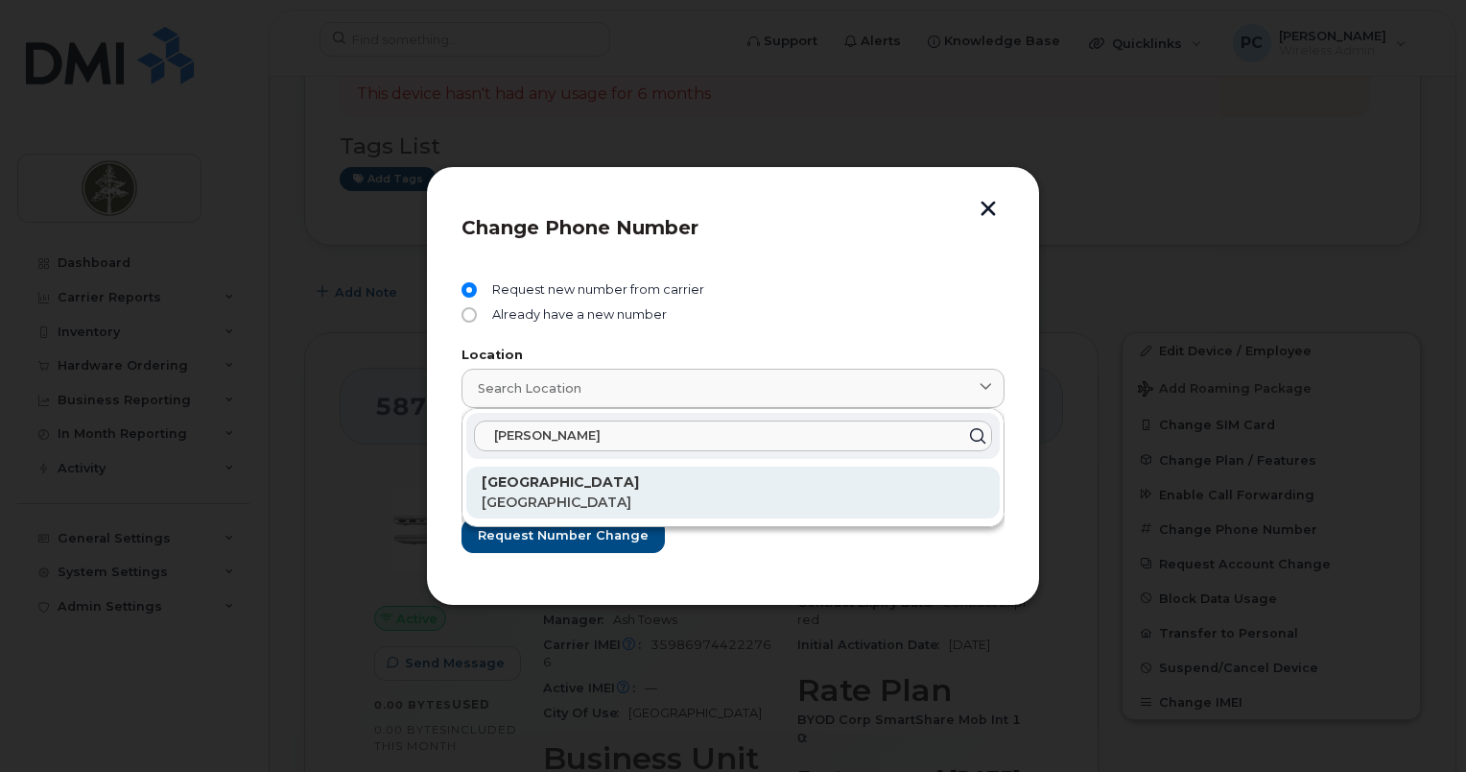
type input "winn"
click at [737, 493] on p "Manitoba" at bounding box center [733, 502] width 503 height 20
type input "Winnipeg"
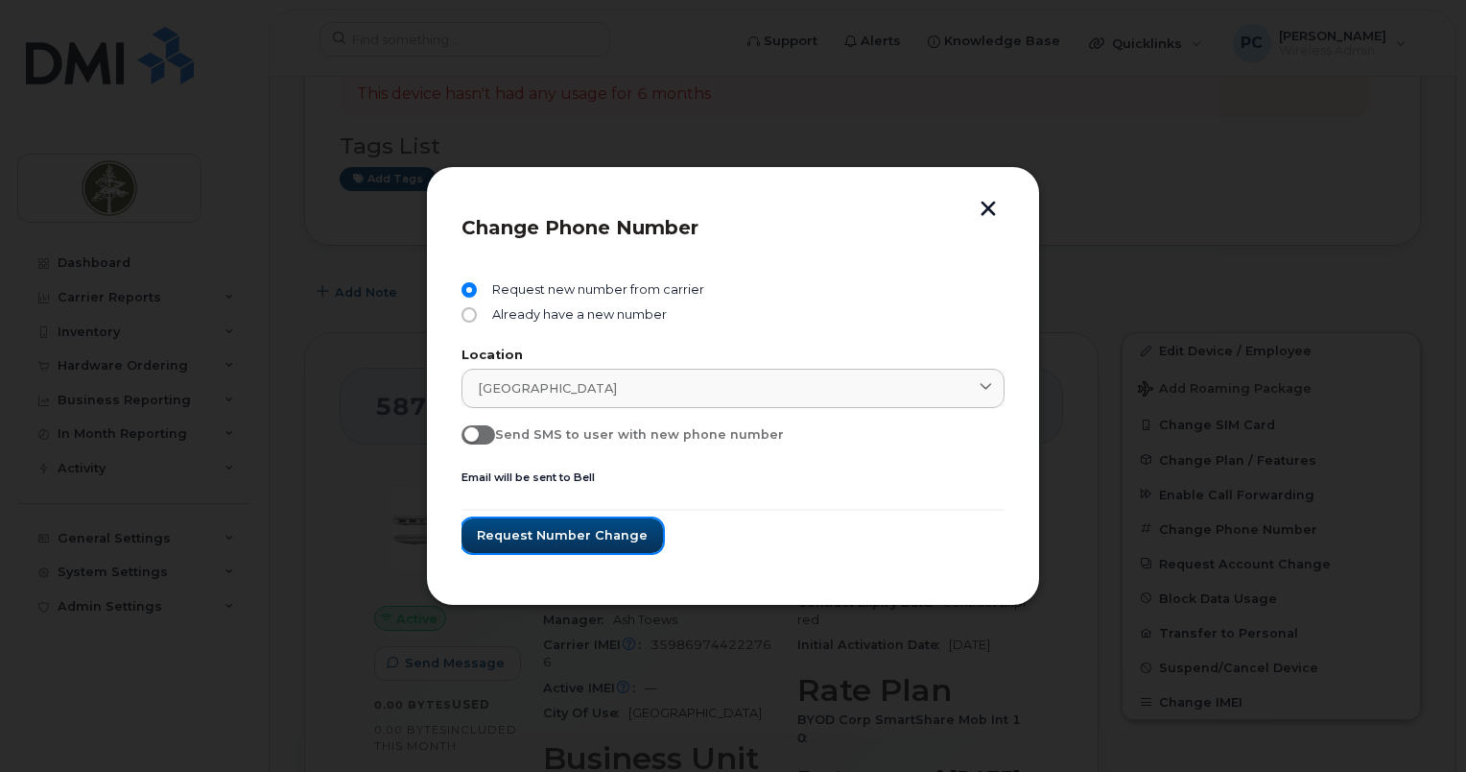
click at [620, 533] on span "Request number change" at bounding box center [562, 535] width 171 height 18
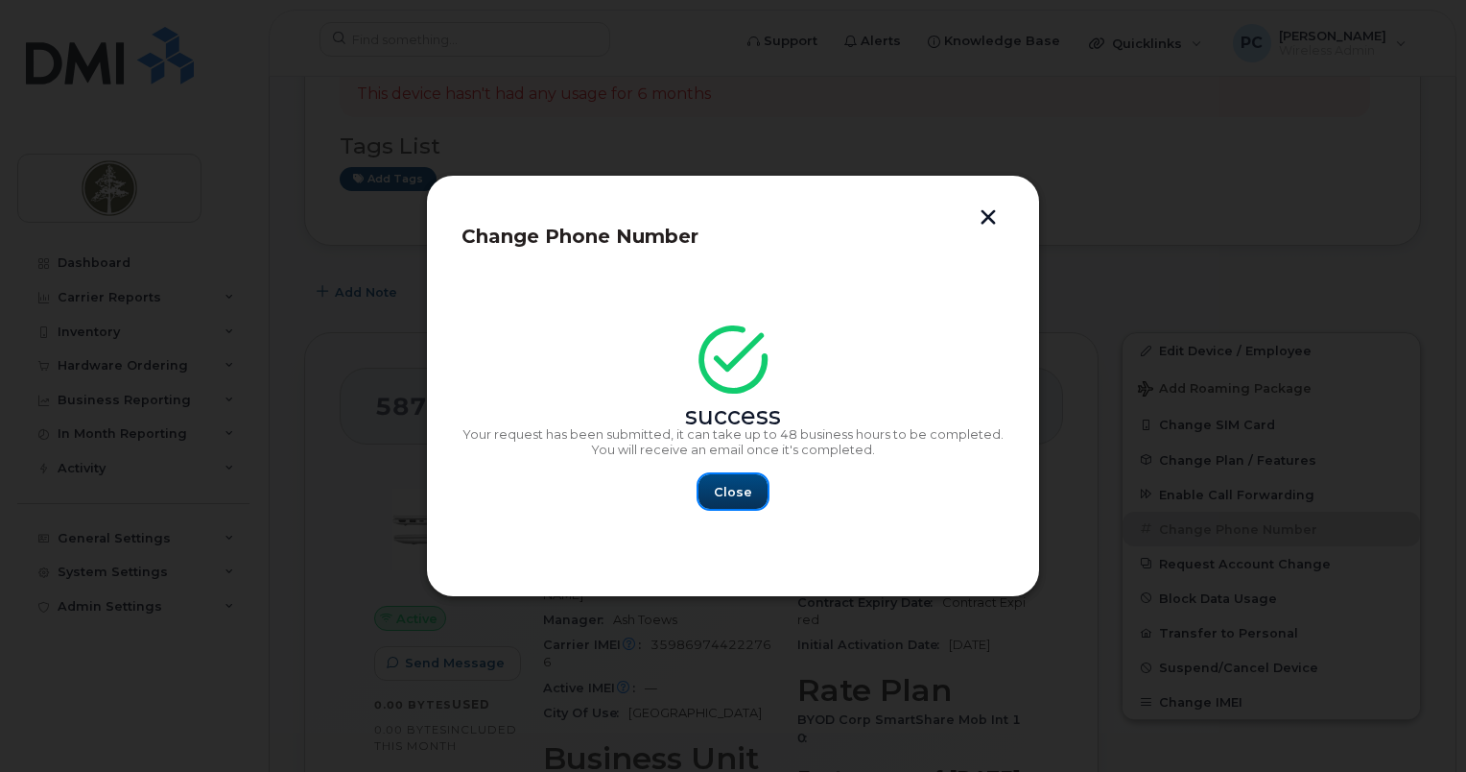
click at [752, 495] on button "Close" at bounding box center [733, 491] width 69 height 35
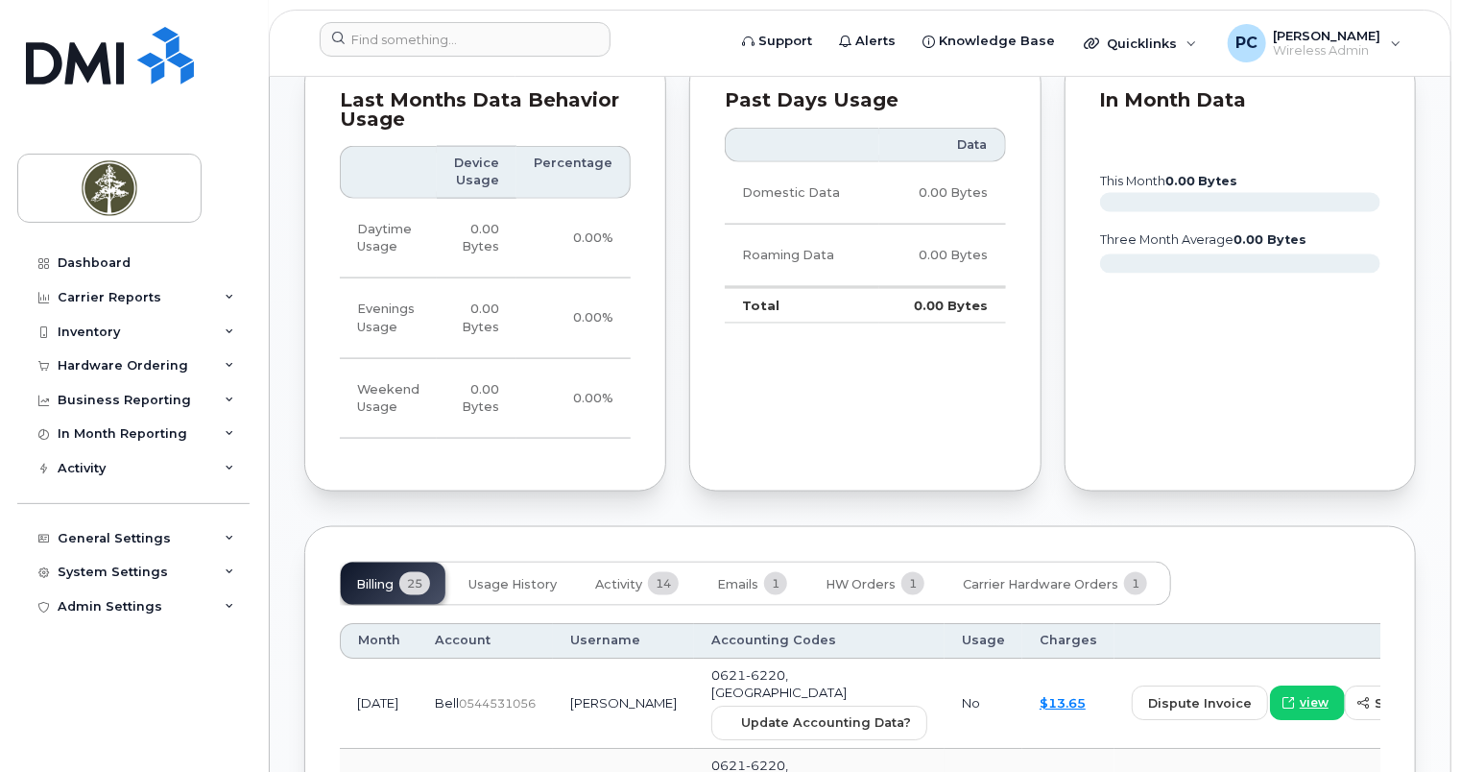
scroll to position [1056, 0]
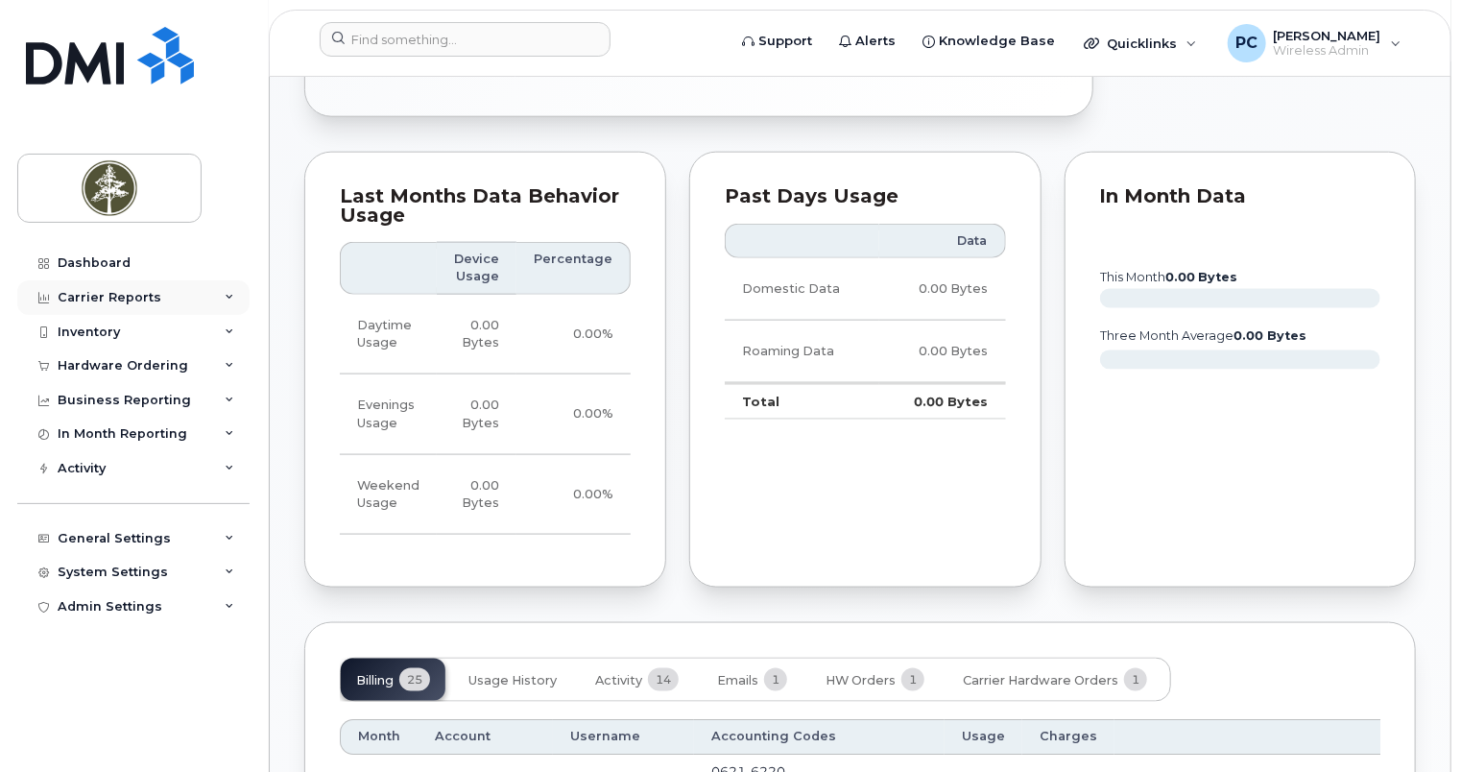
click at [214, 299] on div "Carrier Reports" at bounding box center [133, 297] width 232 height 35
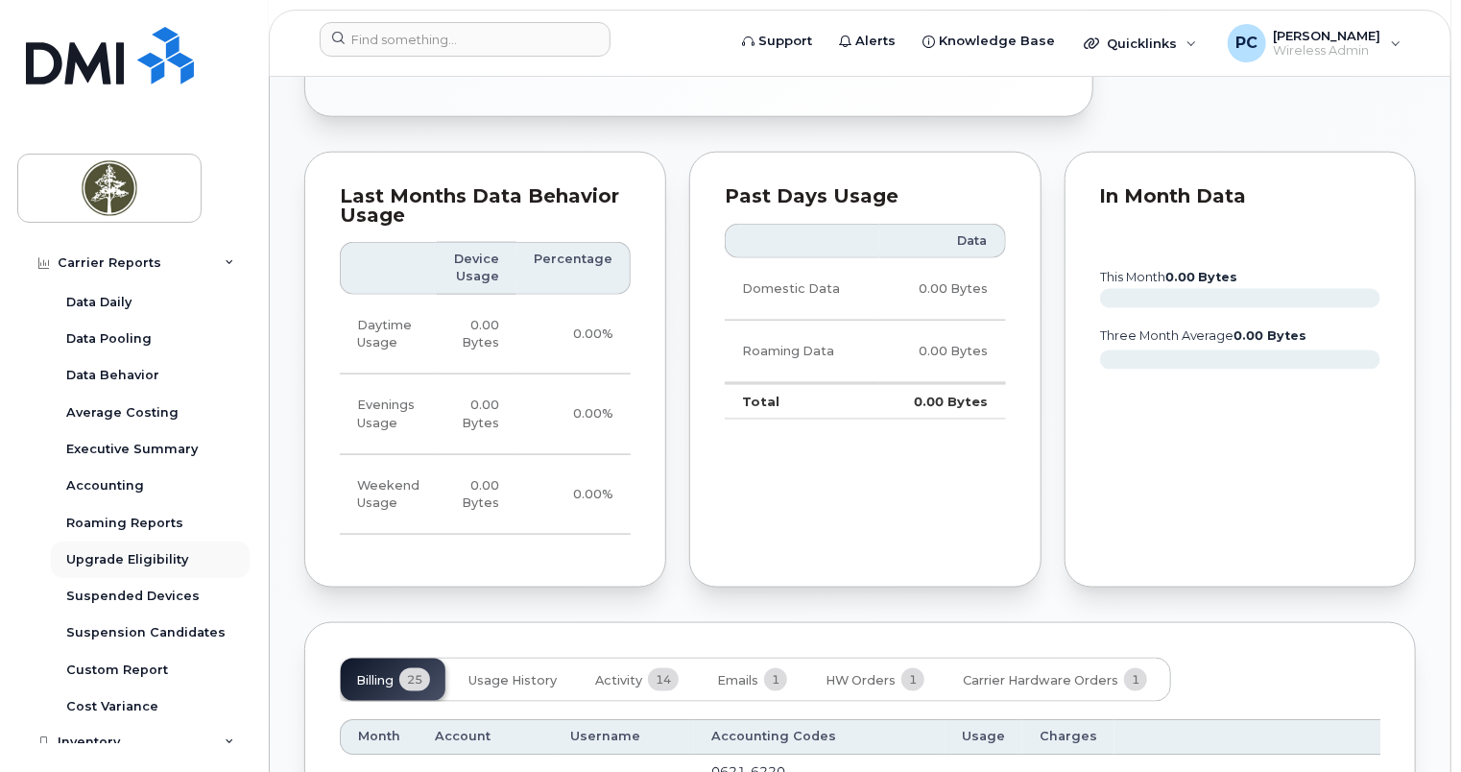
scroll to position [96, 0]
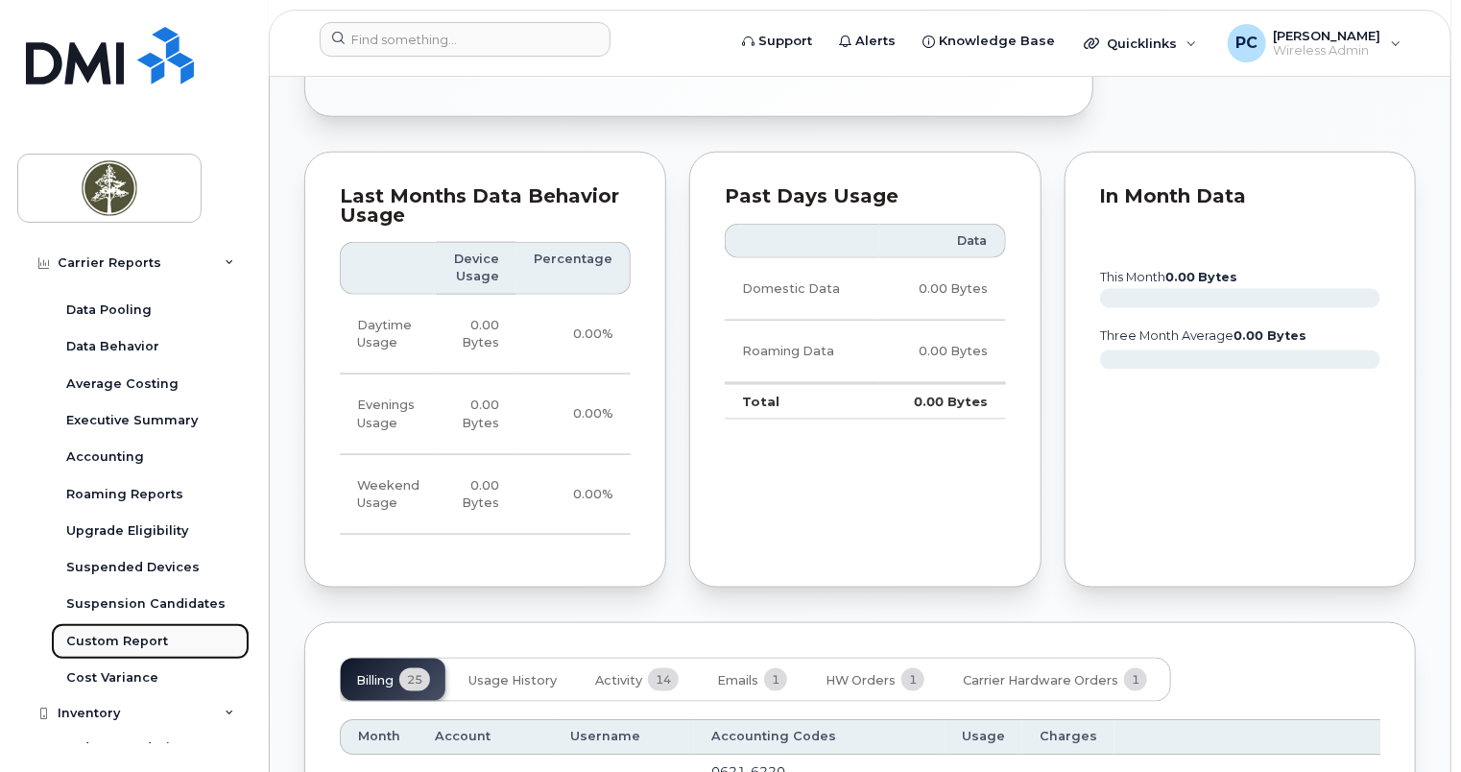
click at [188, 637] on link "Custom Report" at bounding box center [150, 641] width 199 height 36
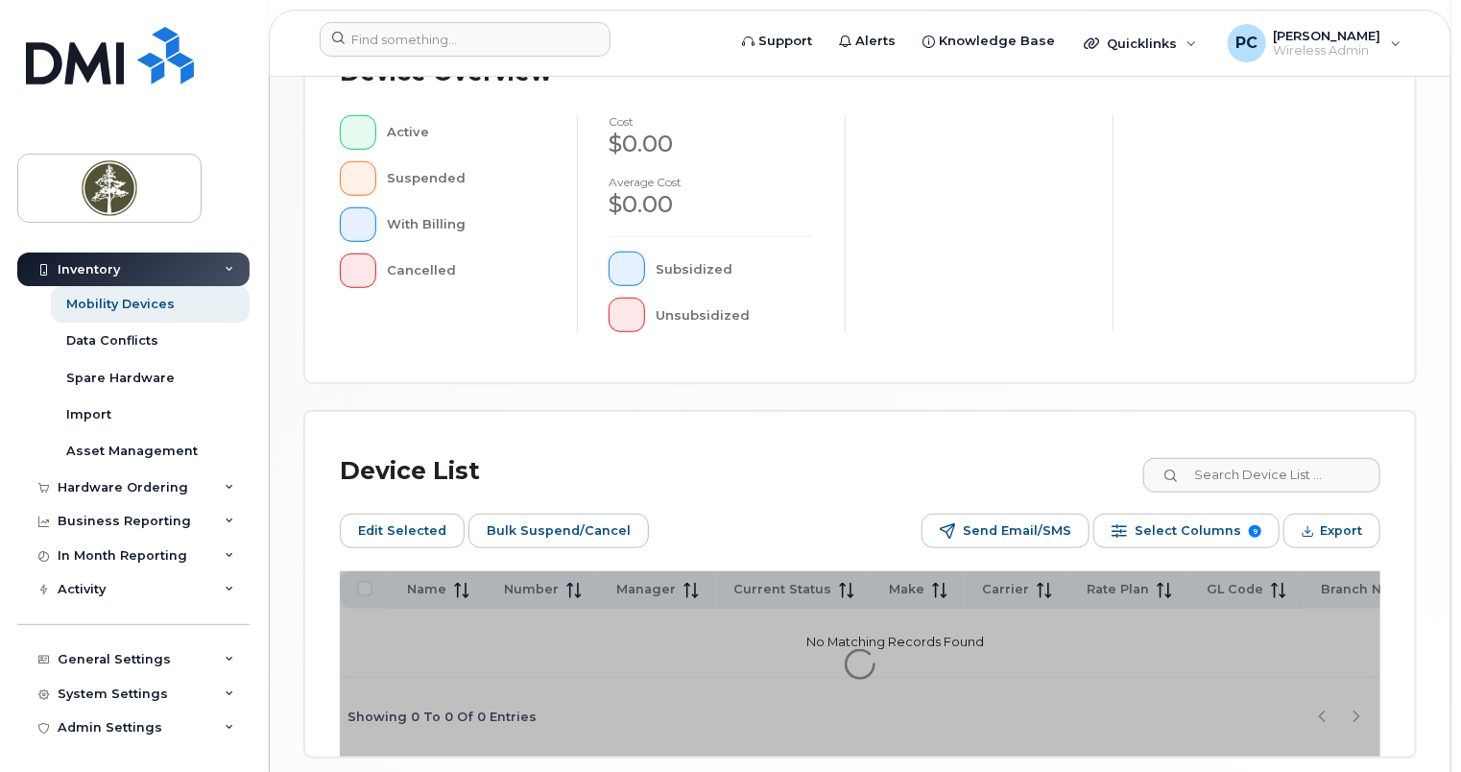
scroll to position [576, 0]
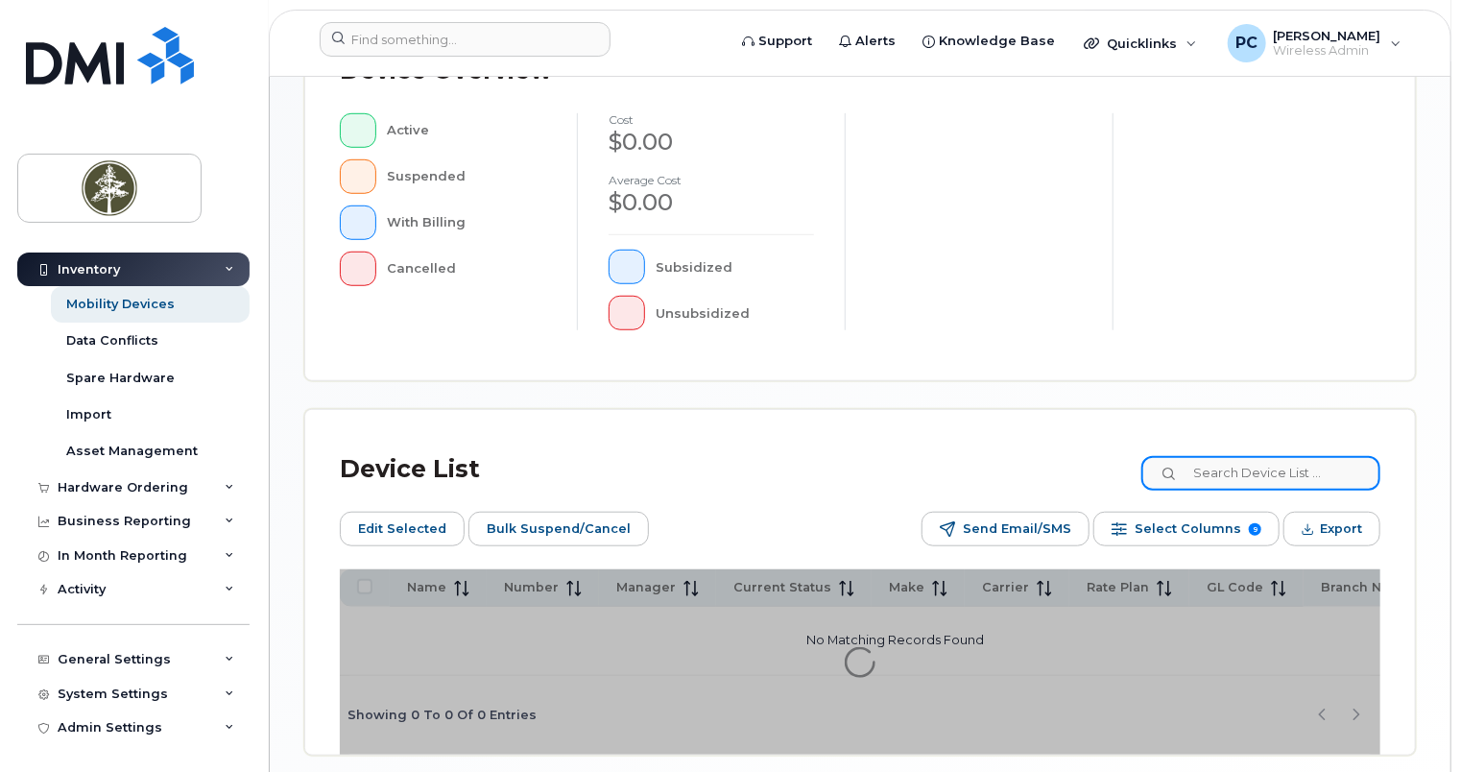
click at [1234, 486] on input at bounding box center [1260, 473] width 239 height 35
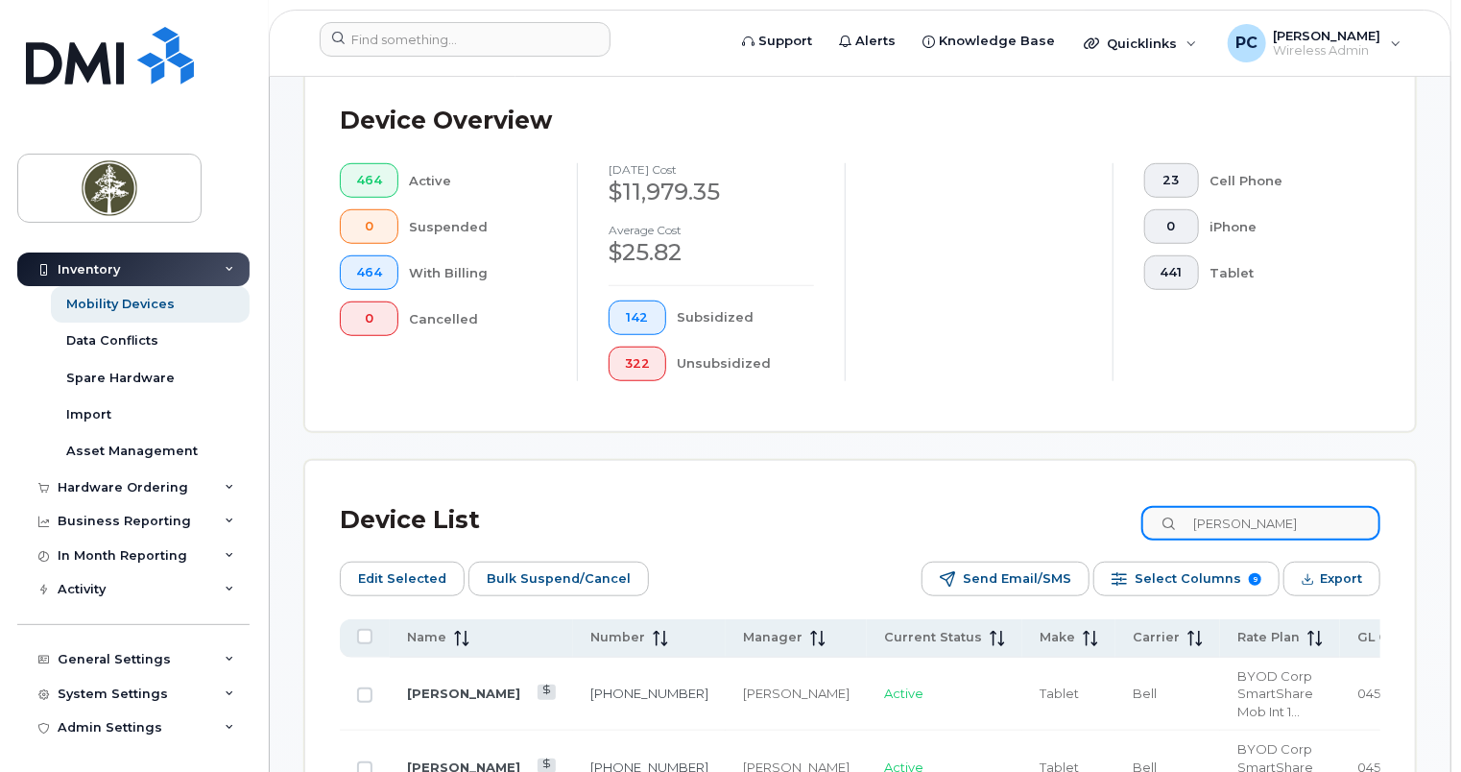
scroll to position [626, 0]
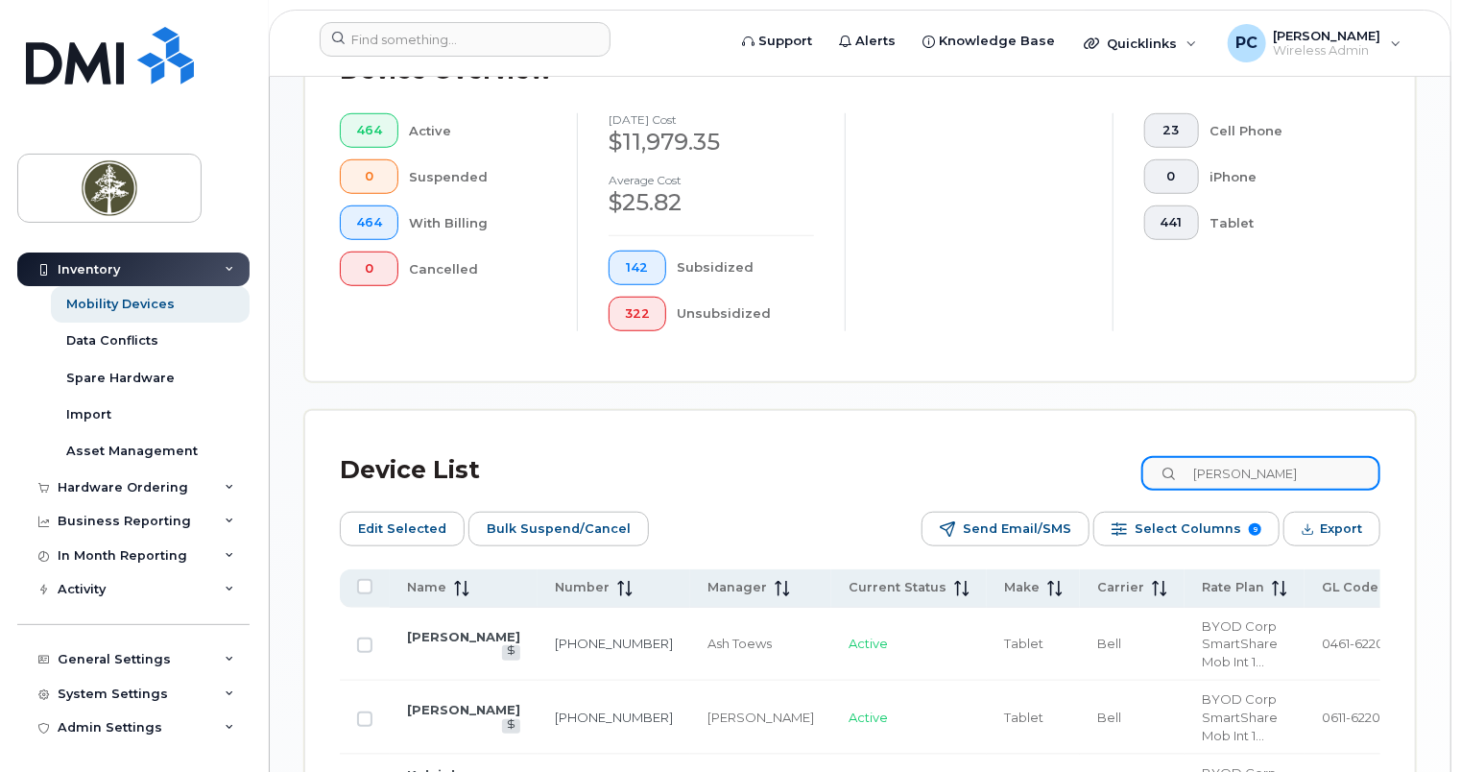
type input "joel"
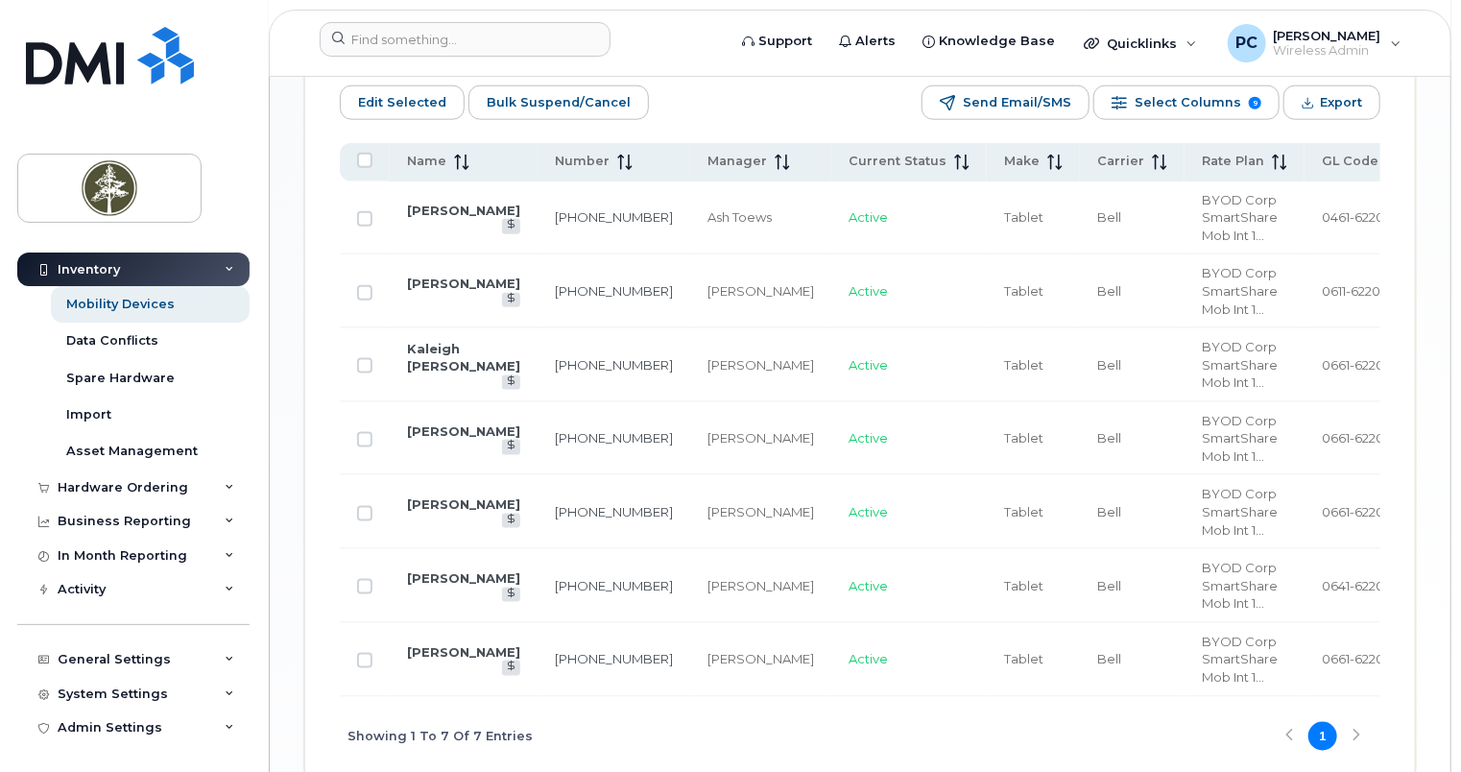
scroll to position [1105, 0]
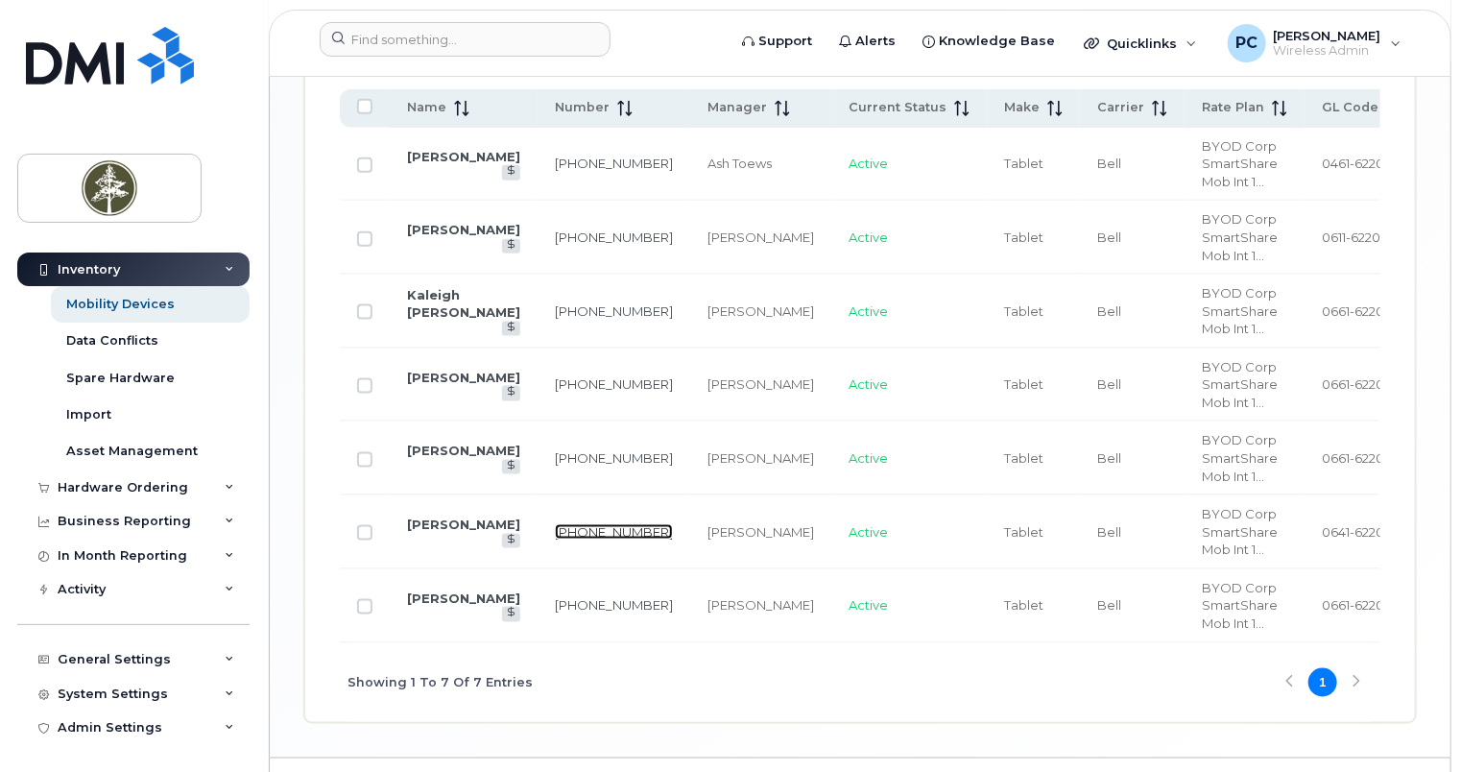
click at [555, 539] on link "604-353-1813" at bounding box center [614, 531] width 118 height 15
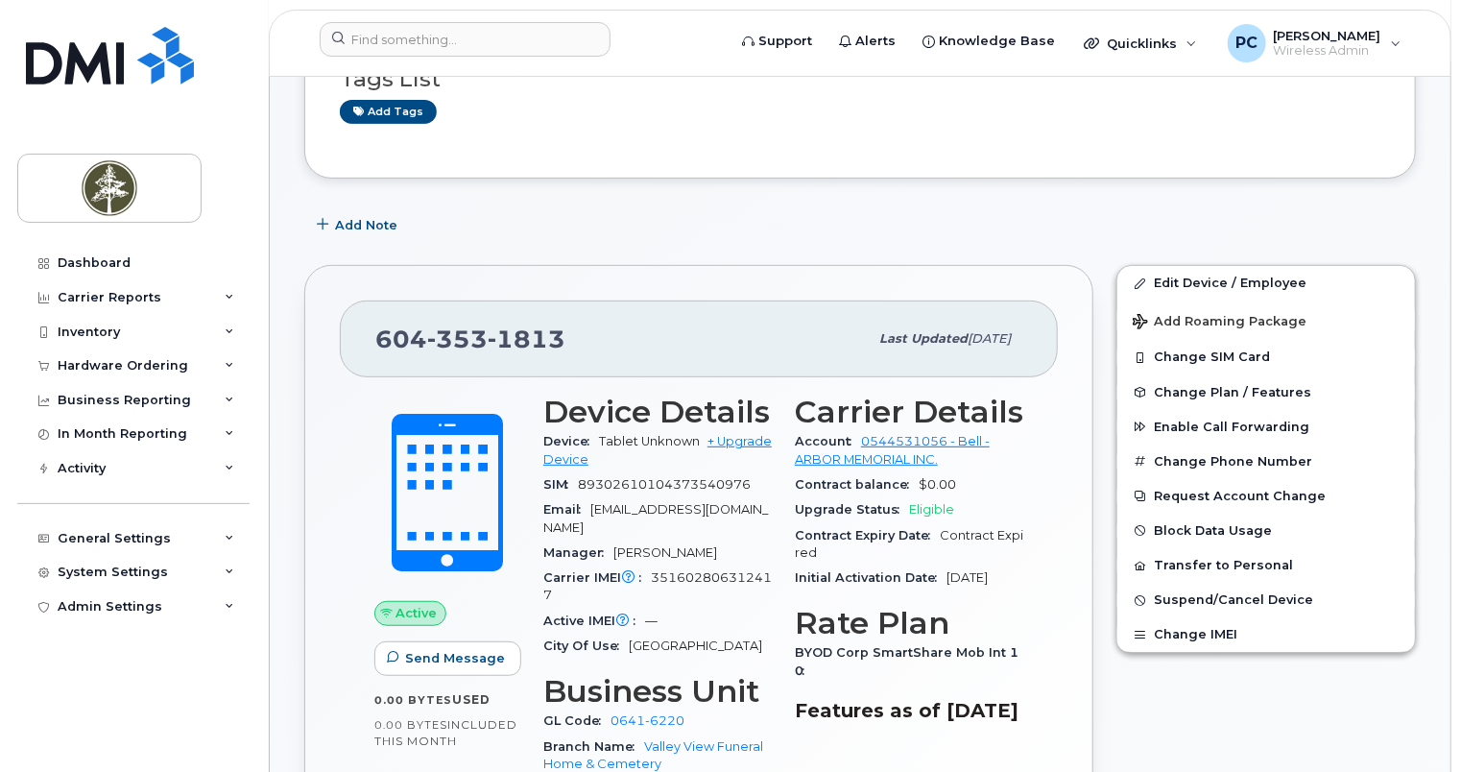
scroll to position [288, 0]
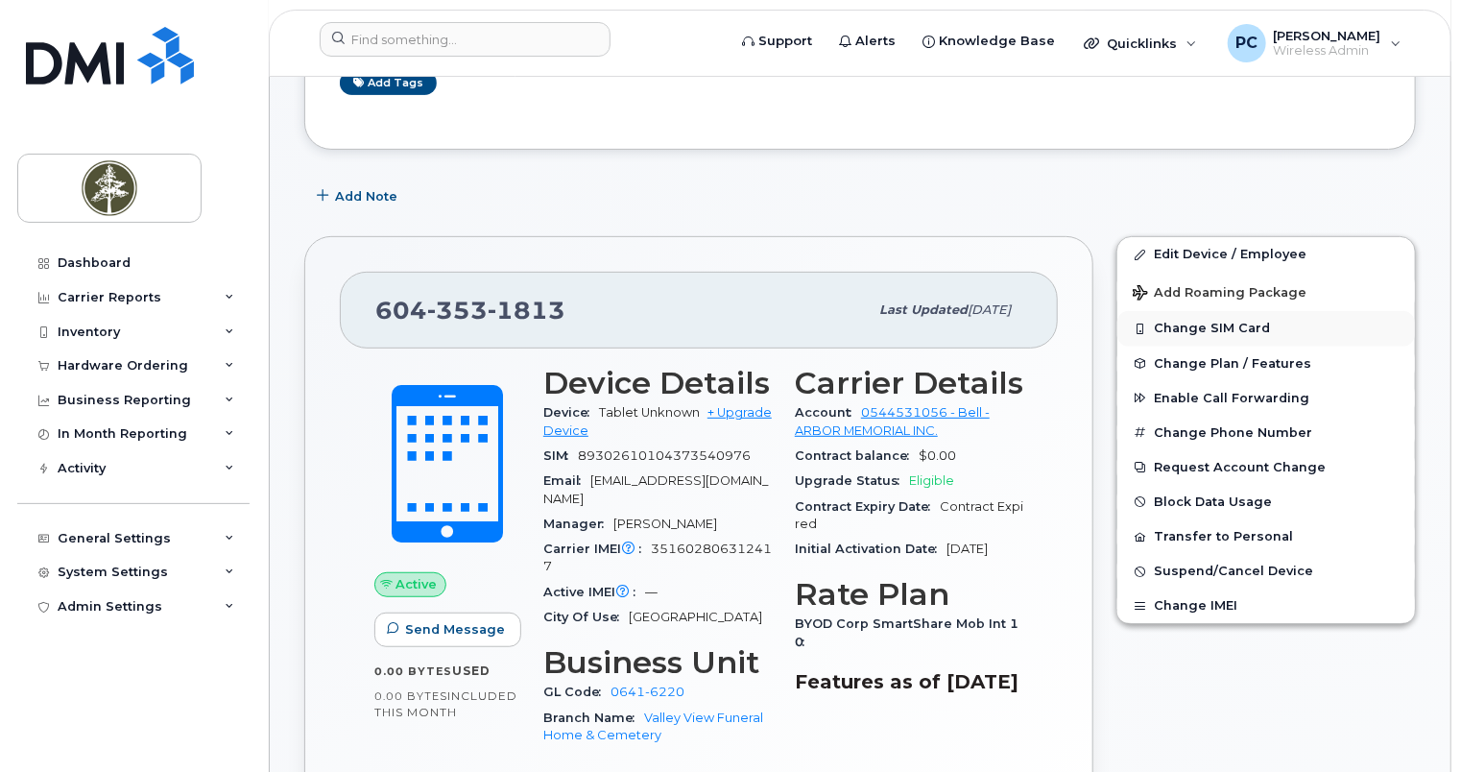
click at [1191, 333] on button "Change SIM Card" at bounding box center [1265, 328] width 297 height 35
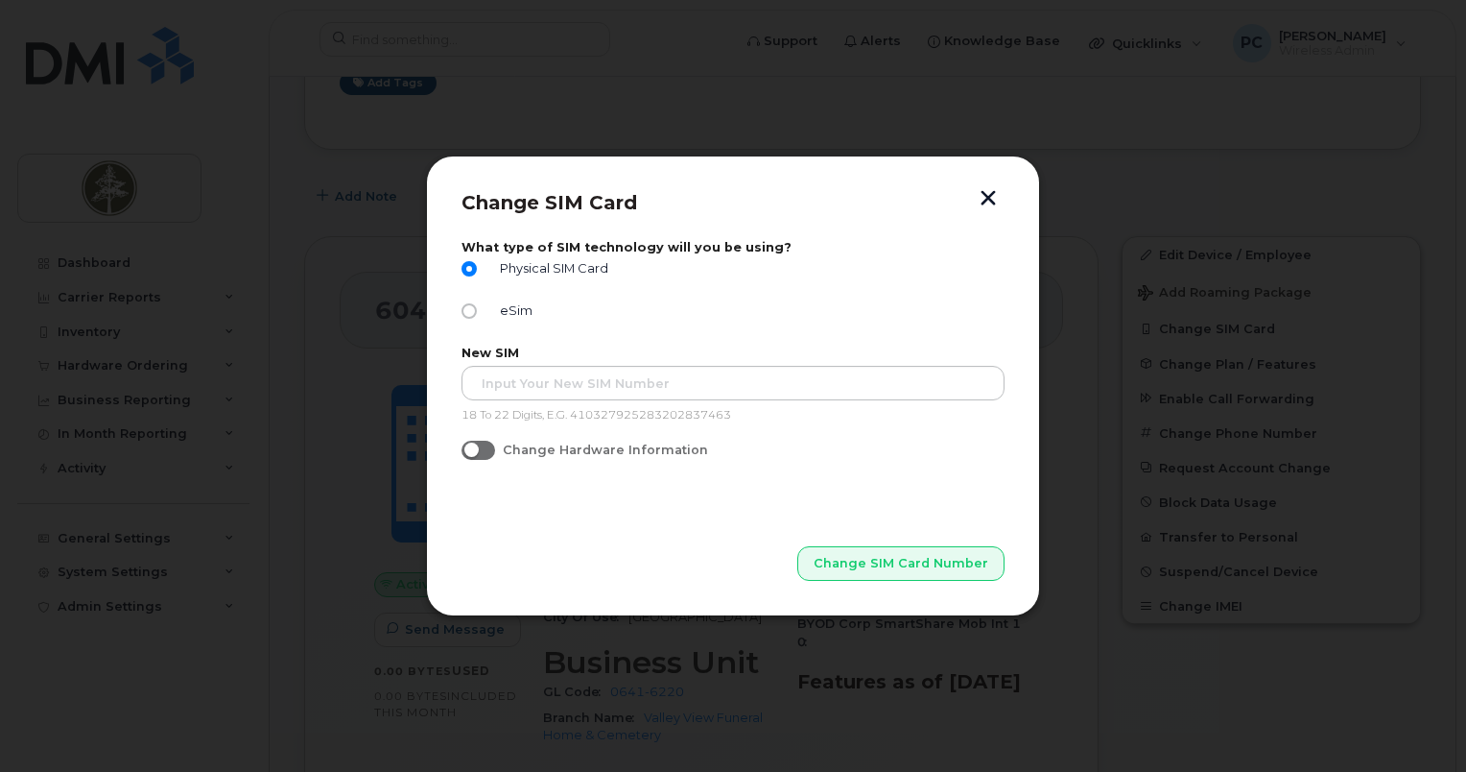
click at [988, 199] on button "button" at bounding box center [988, 200] width 29 height 20
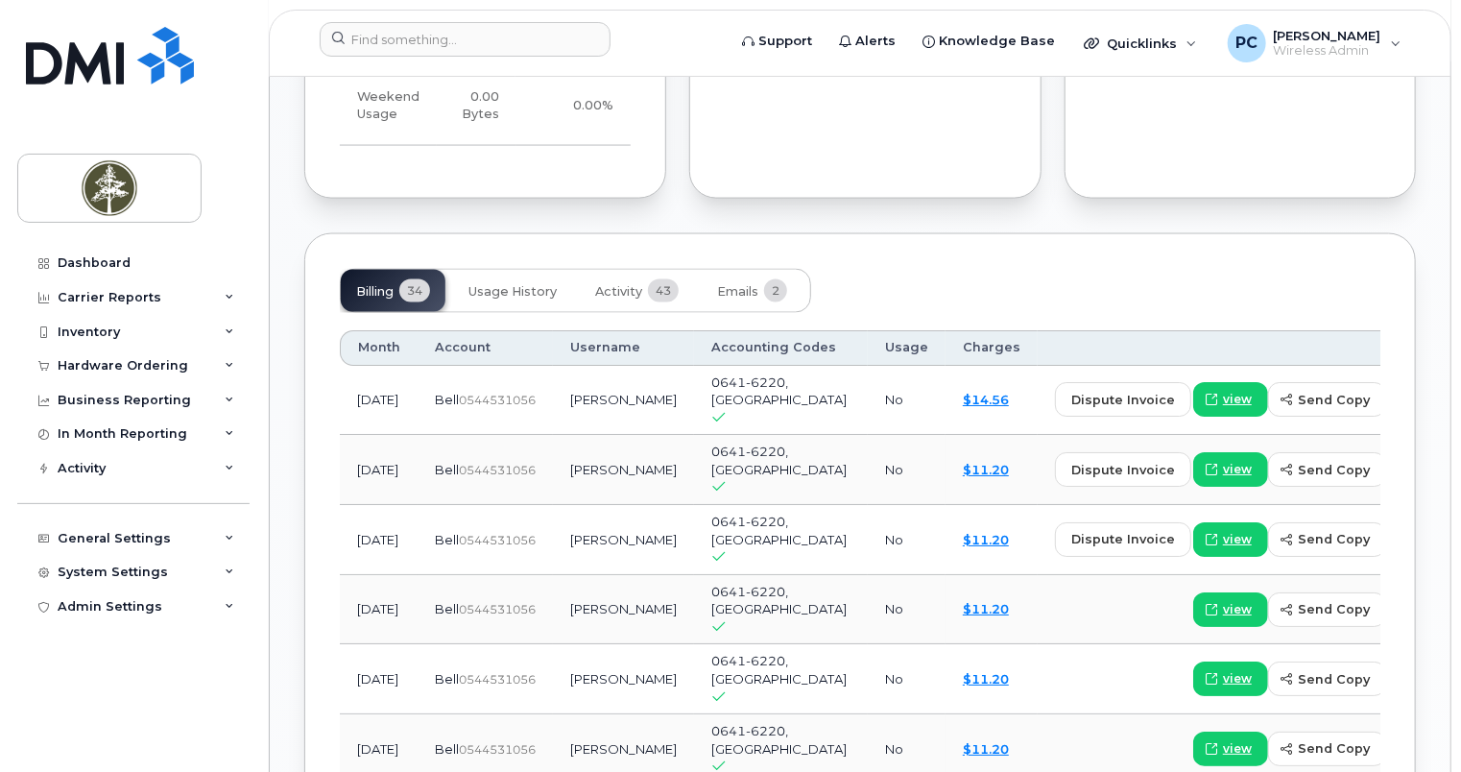
scroll to position [1132, 0]
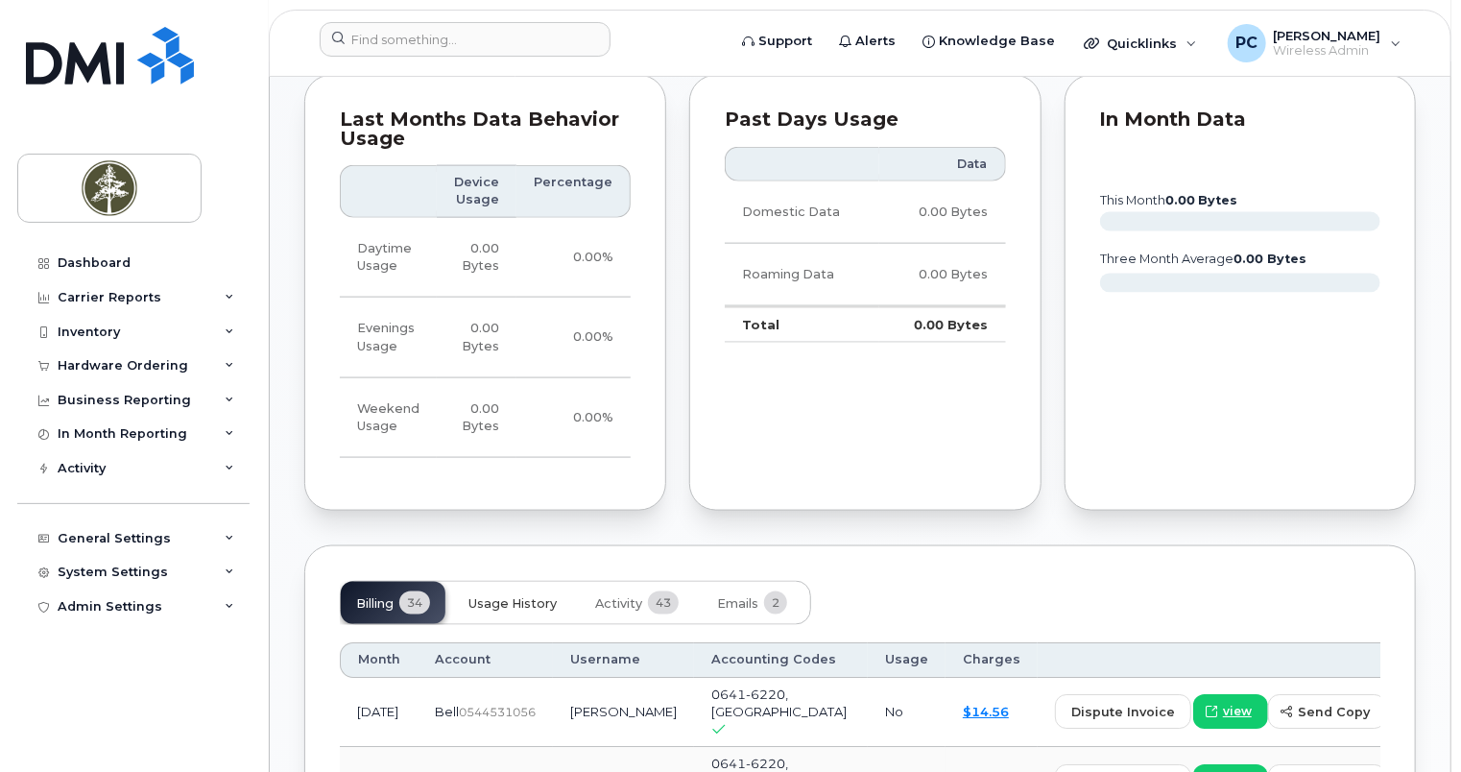
click at [472, 598] on span "Usage History" at bounding box center [512, 603] width 88 height 15
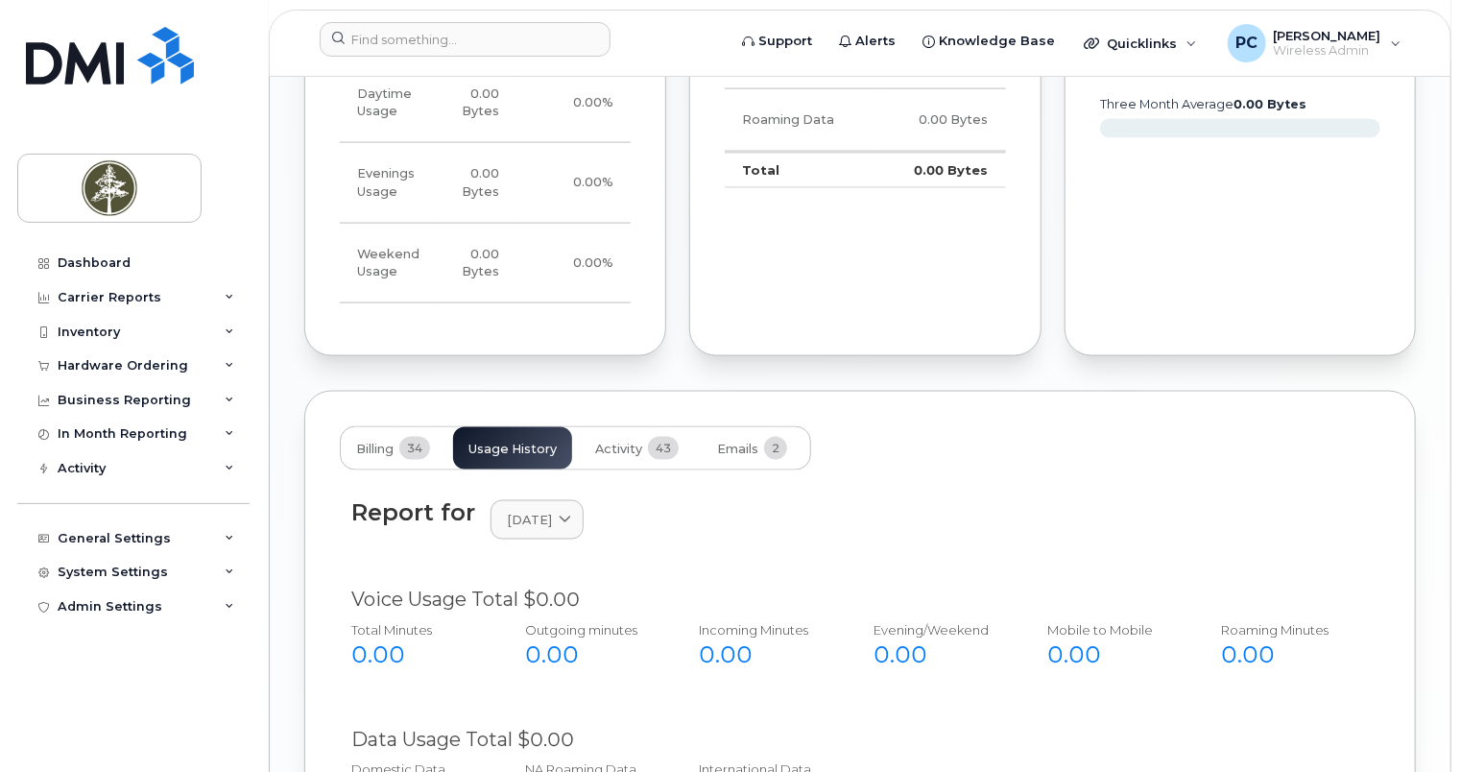
scroll to position [1283, 0]
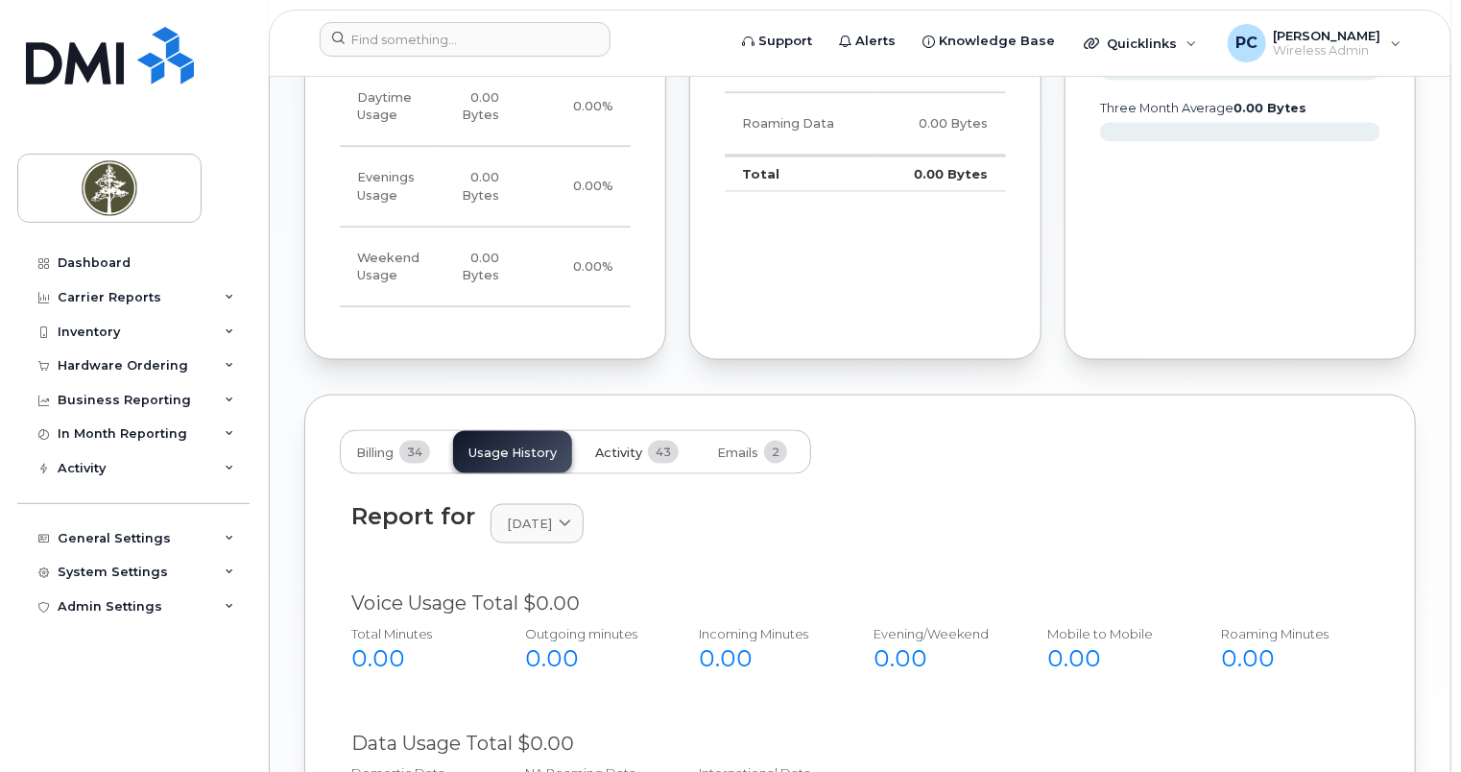
click at [621, 447] on span "Activity" at bounding box center [618, 452] width 47 height 15
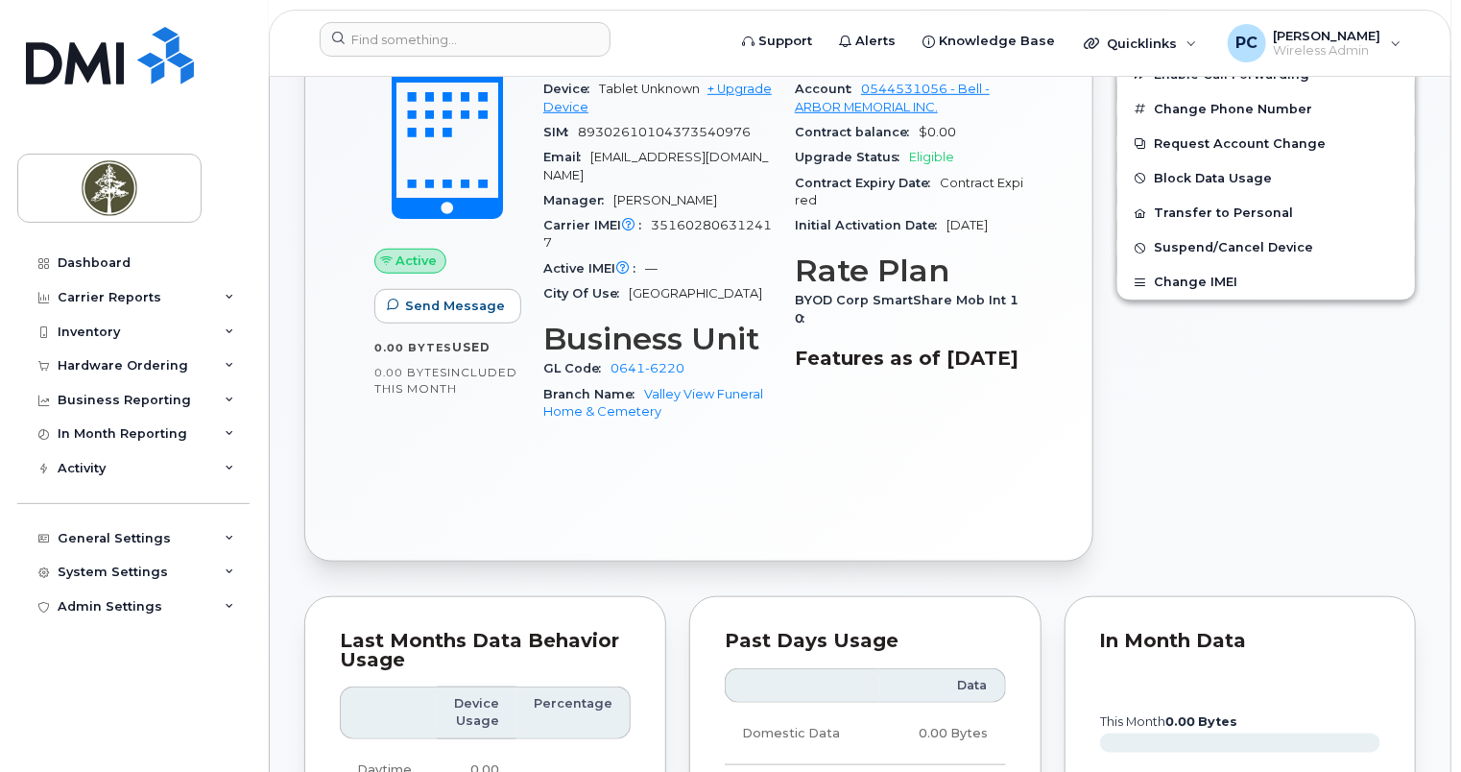
scroll to position [419, 0]
